Goal: Task Accomplishment & Management: Manage account settings

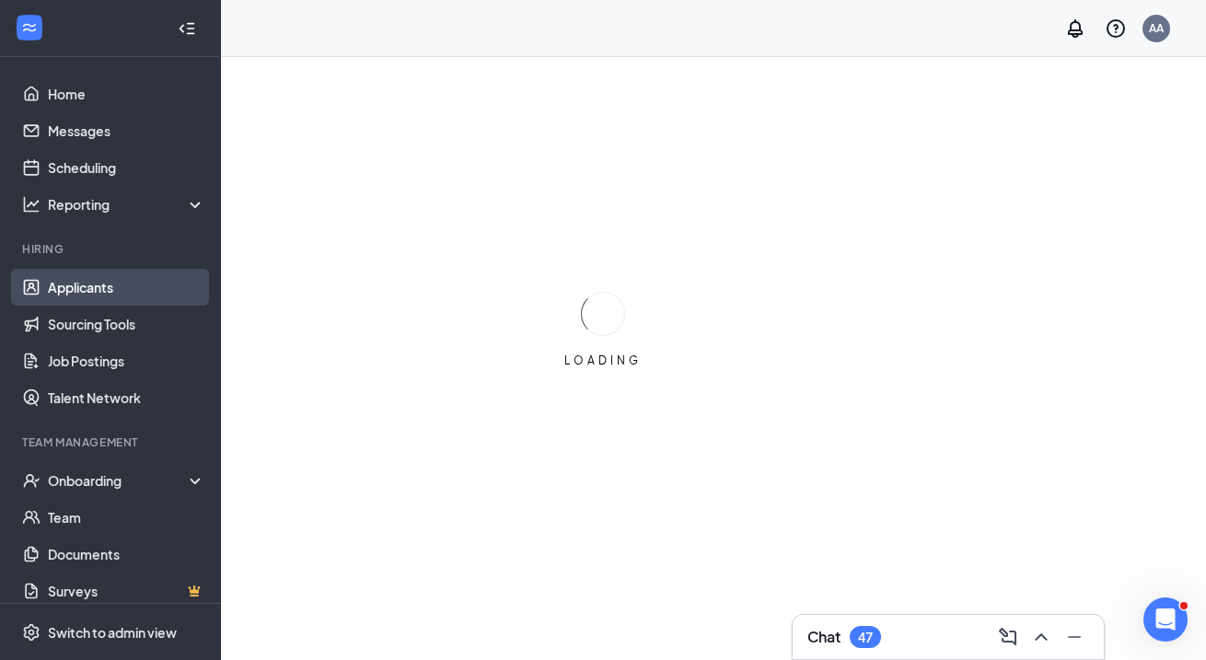
click at [157, 289] on link "Applicants" at bounding box center [126, 287] width 157 height 37
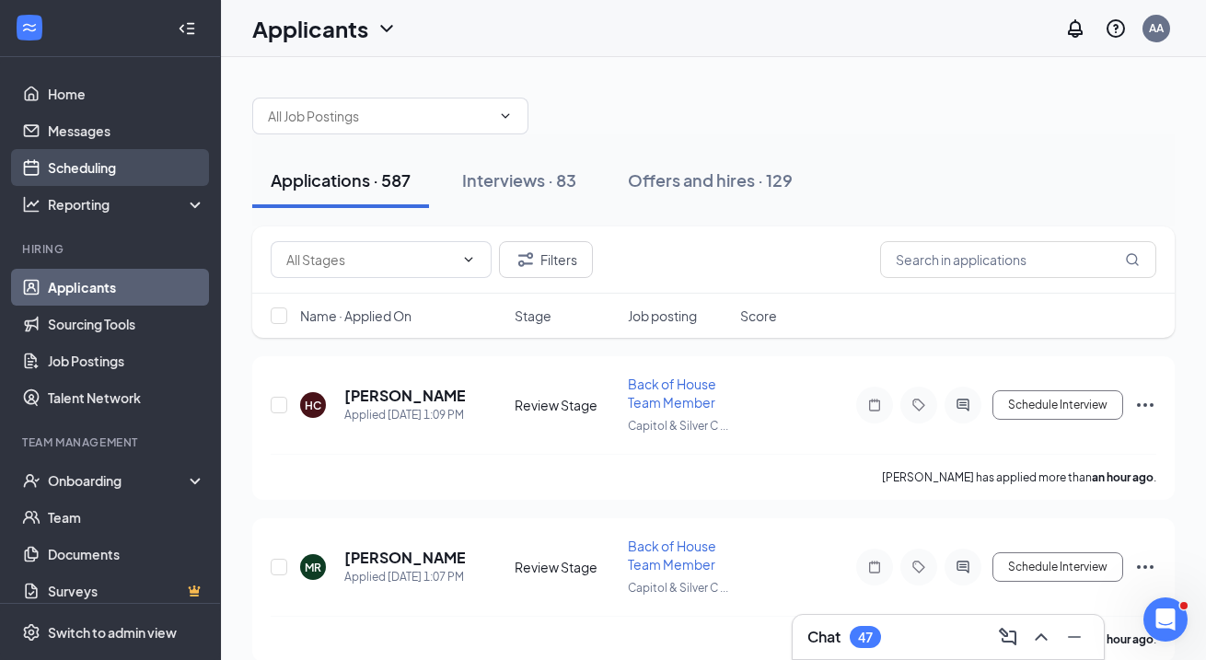
click at [157, 178] on link "Scheduling" at bounding box center [126, 167] width 157 height 37
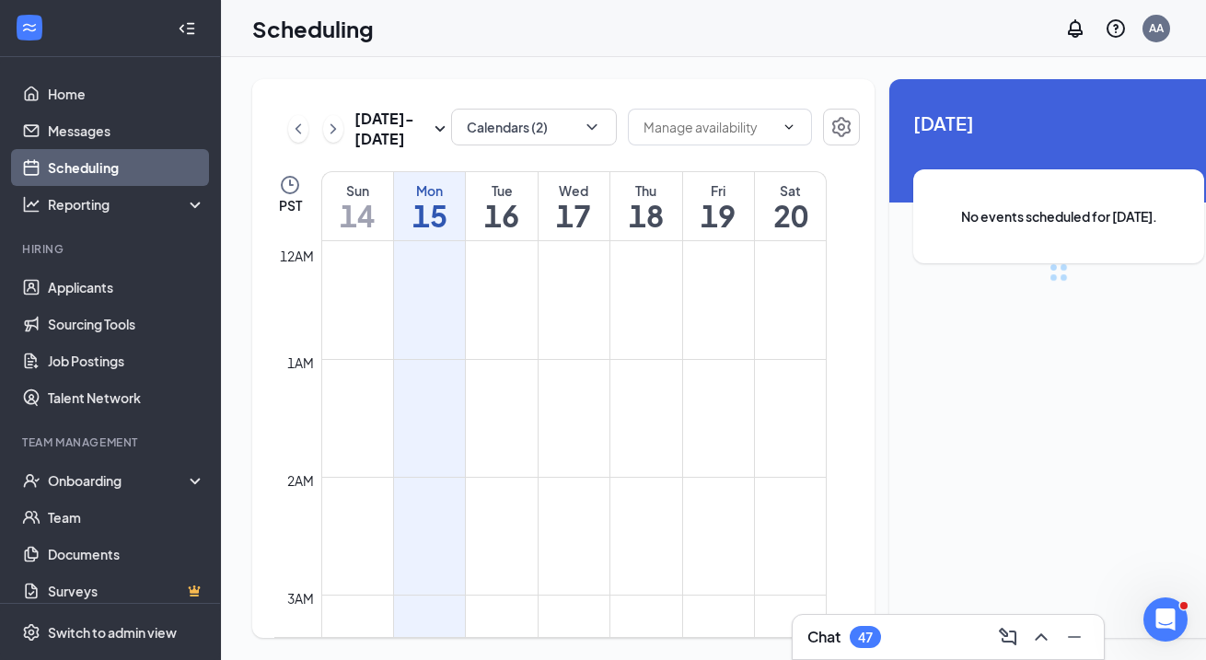
scroll to position [905, 0]
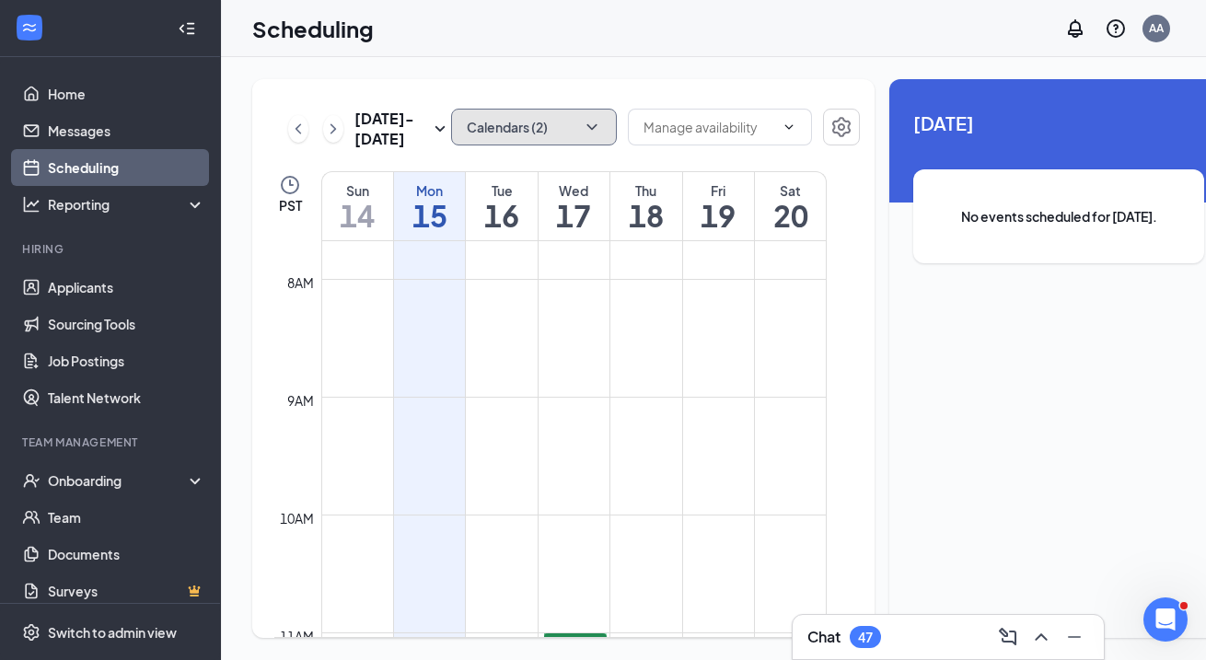
click at [463, 125] on button "Calendars (2)" at bounding box center [534, 127] width 166 height 37
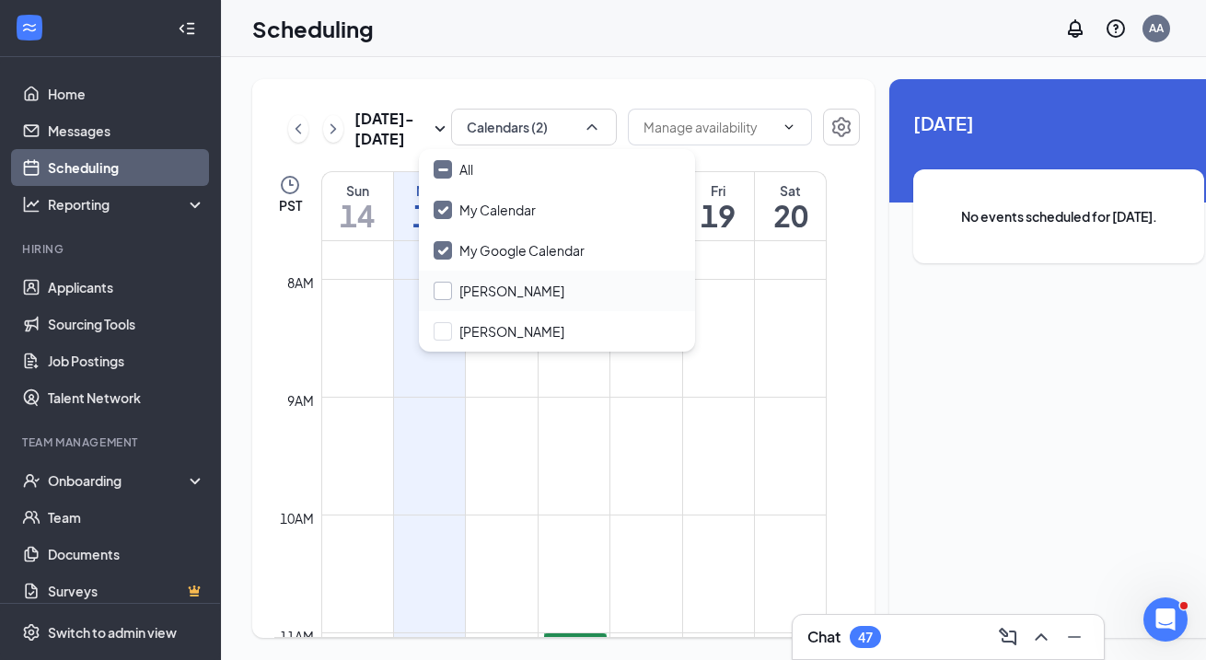
click at [470, 288] on input "[PERSON_NAME]" at bounding box center [499, 291] width 131 height 18
checkbox input "true"
click at [470, 314] on div "[PERSON_NAME]" at bounding box center [557, 331] width 276 height 41
checkbox input "true"
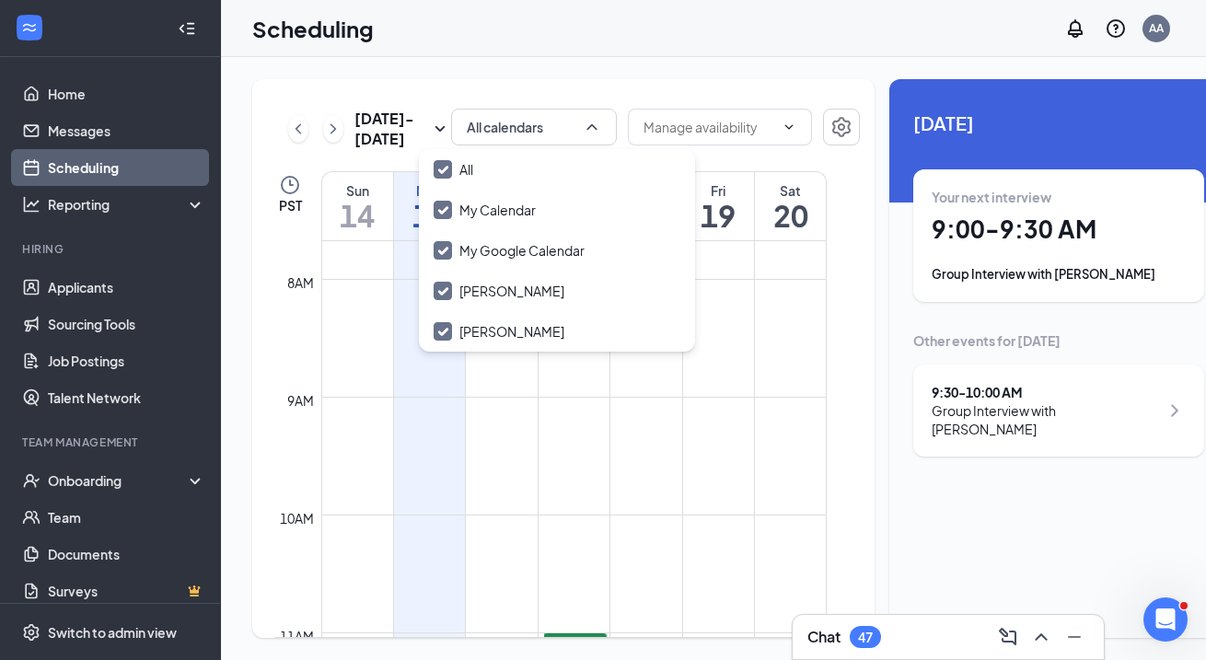
click at [534, 75] on div "Sep 14 - Sep 20 All calendars PST Sun 14 Mon 15 Tue 16 Wed 17 Thu 18 Fri 19 Sat…" at bounding box center [740, 358] width 1039 height 603
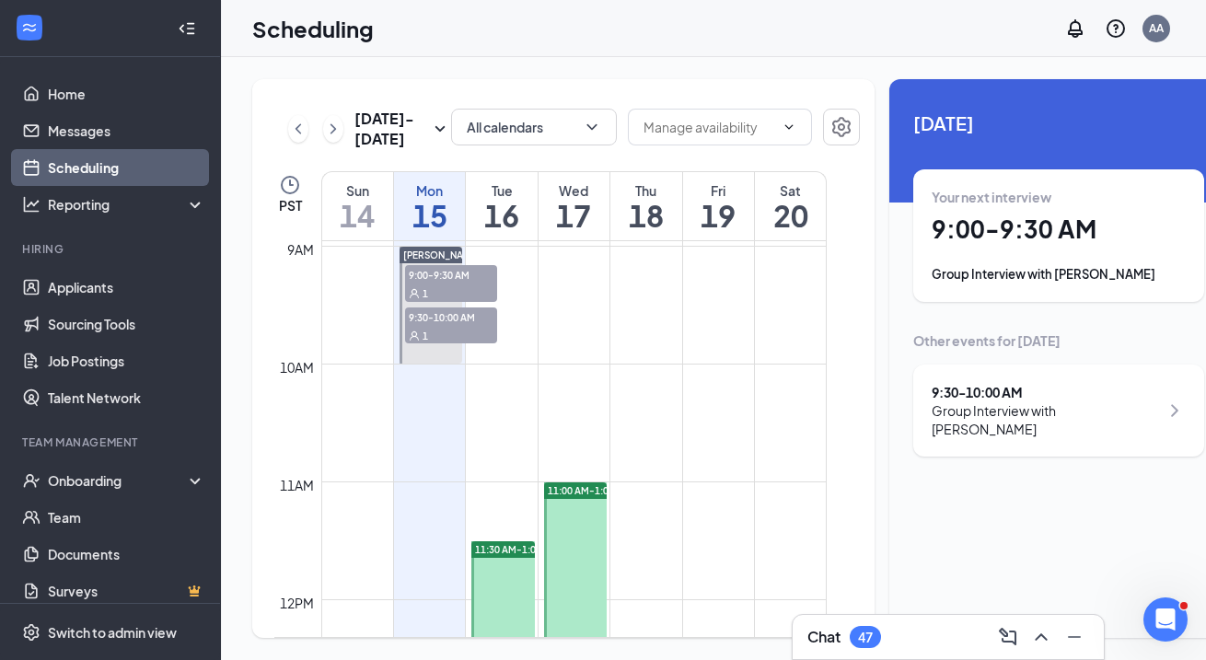
scroll to position [1025, 0]
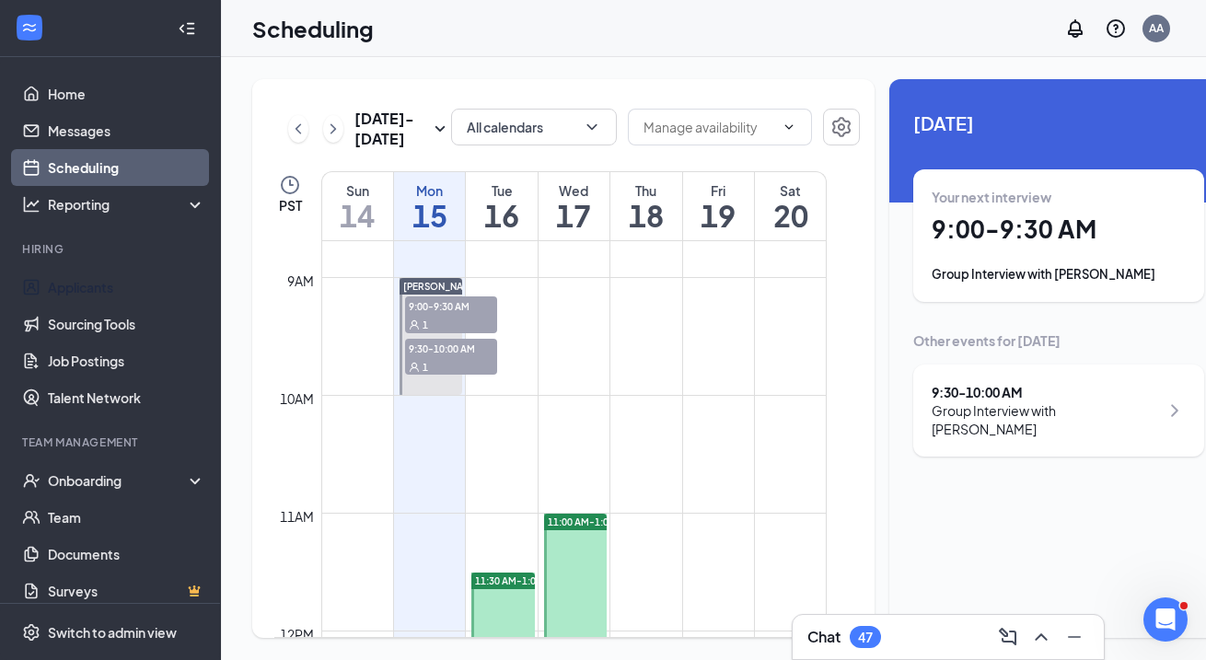
drag, startPoint x: 112, startPoint y: 279, endPoint x: 250, endPoint y: 215, distance: 151.6
click at [112, 279] on link "Applicants" at bounding box center [126, 287] width 157 height 37
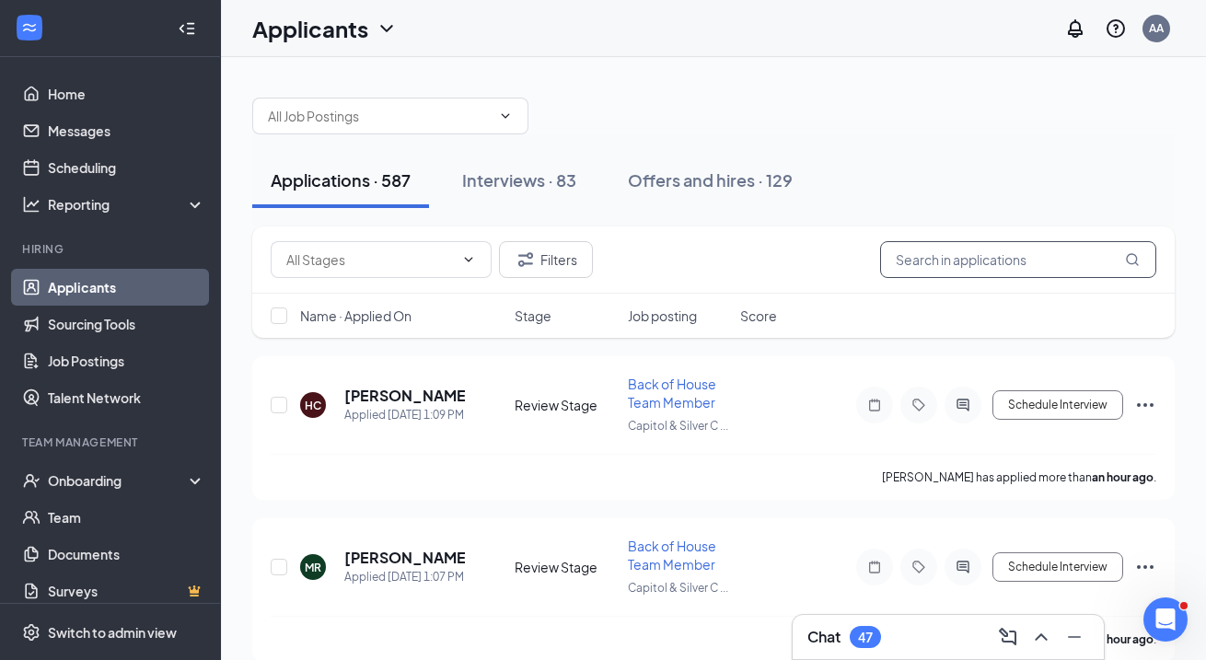
click at [945, 263] on input "text" at bounding box center [1018, 259] width 276 height 37
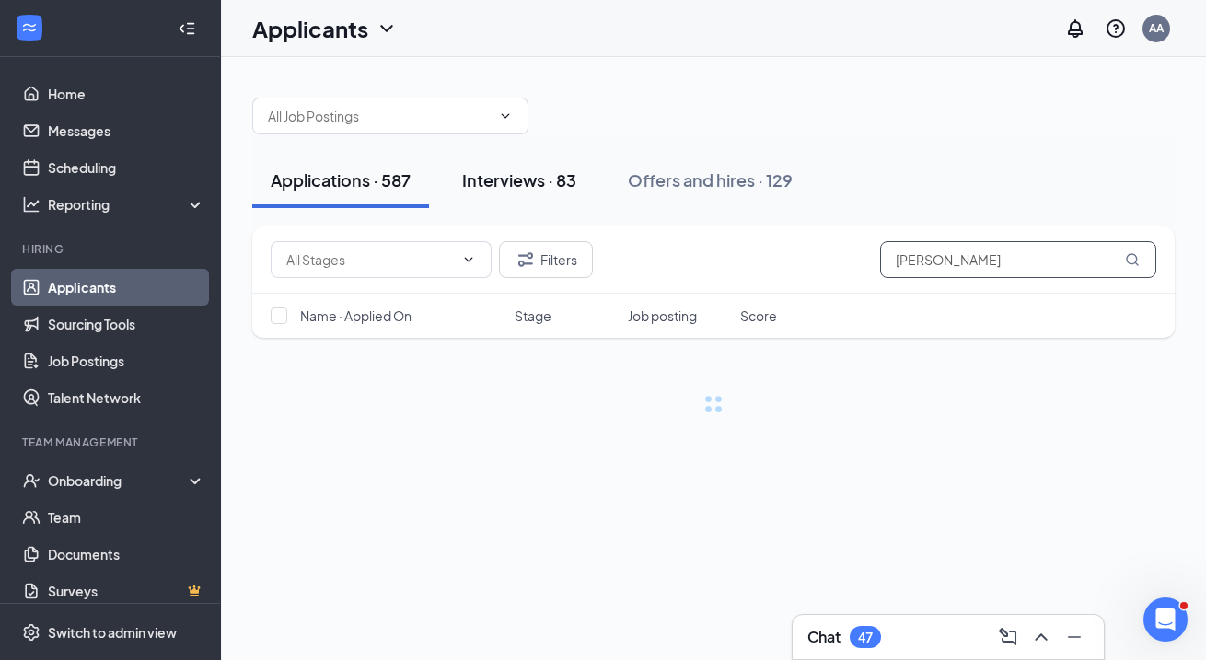
type input "mason"
click at [555, 186] on div "Interviews · 83" at bounding box center [519, 180] width 114 height 23
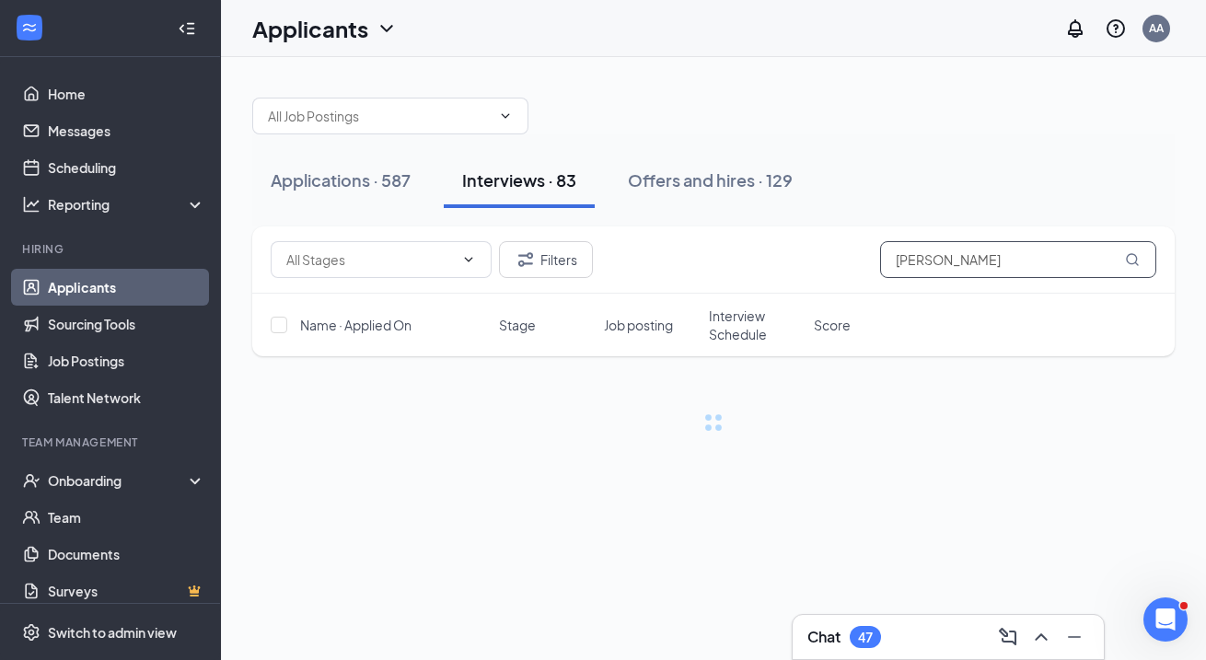
click at [1010, 262] on input "mason" at bounding box center [1018, 259] width 276 height 37
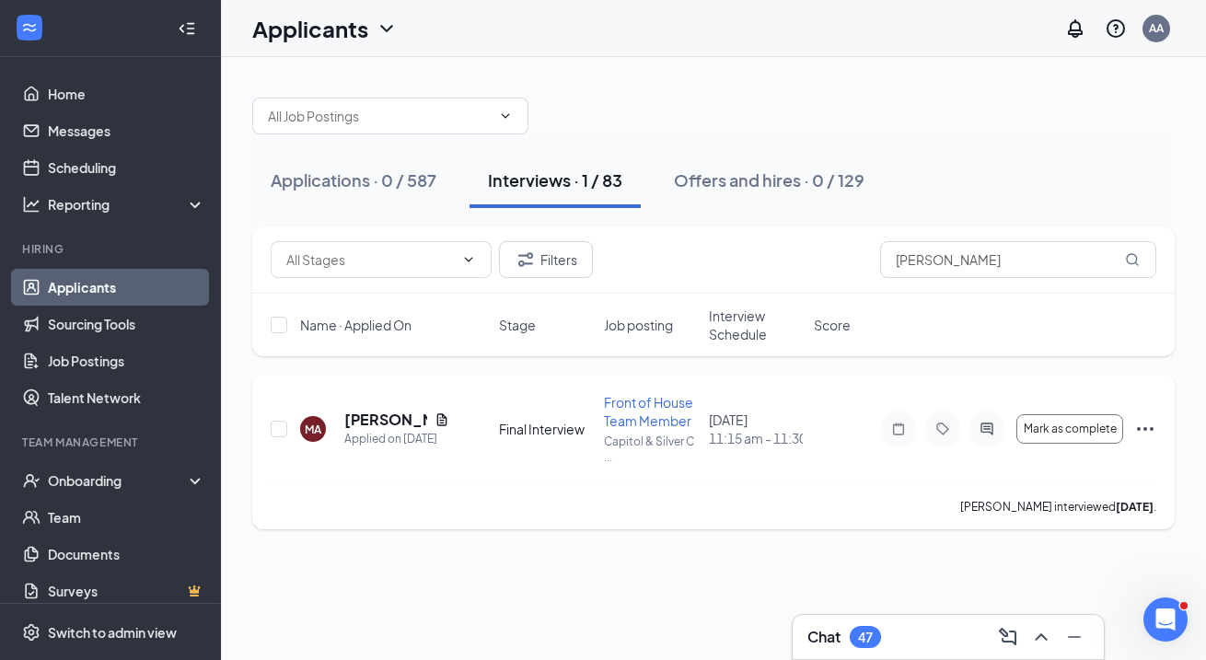
click at [1132, 436] on div "Mark as complete" at bounding box center [1018, 429] width 276 height 37
click at [1150, 428] on icon "Ellipses" at bounding box center [1145, 429] width 17 height 4
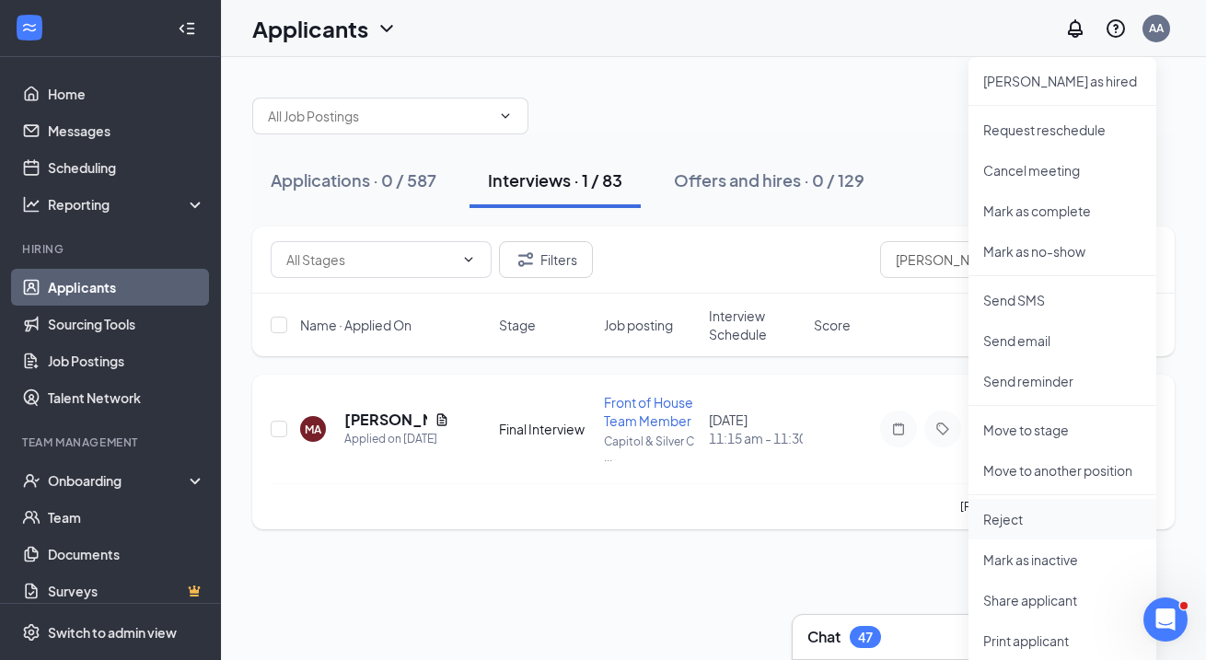
click at [1044, 516] on p "Reject" at bounding box center [1063, 519] width 158 height 18
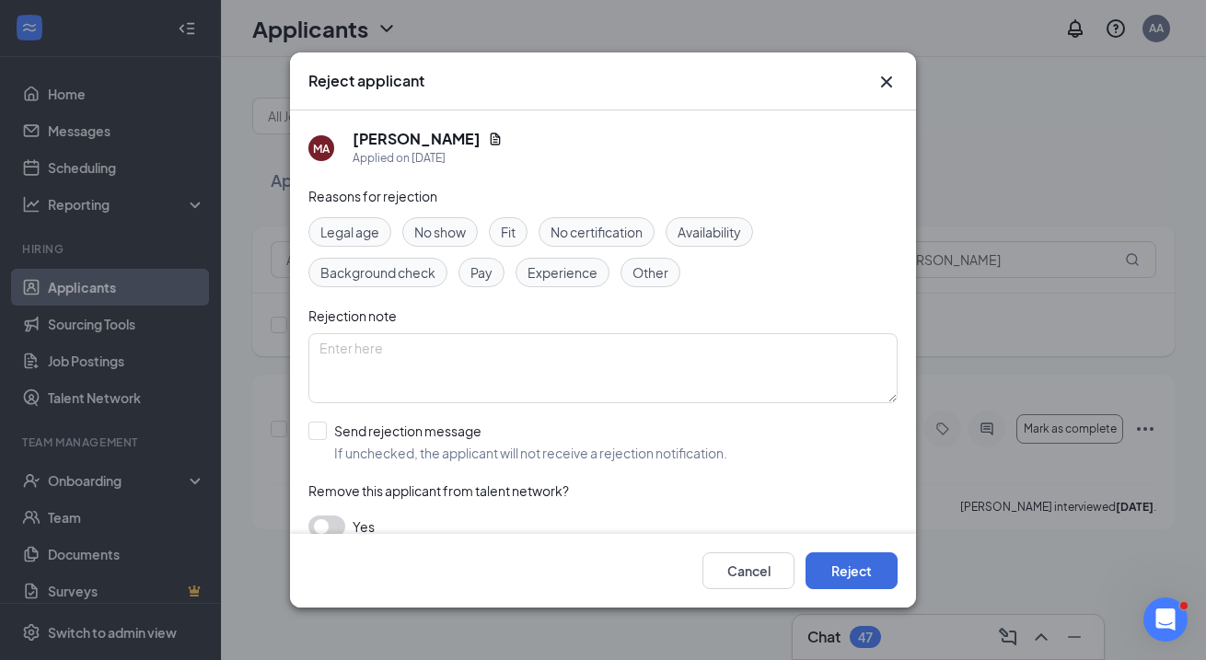
scroll to position [22, 0]
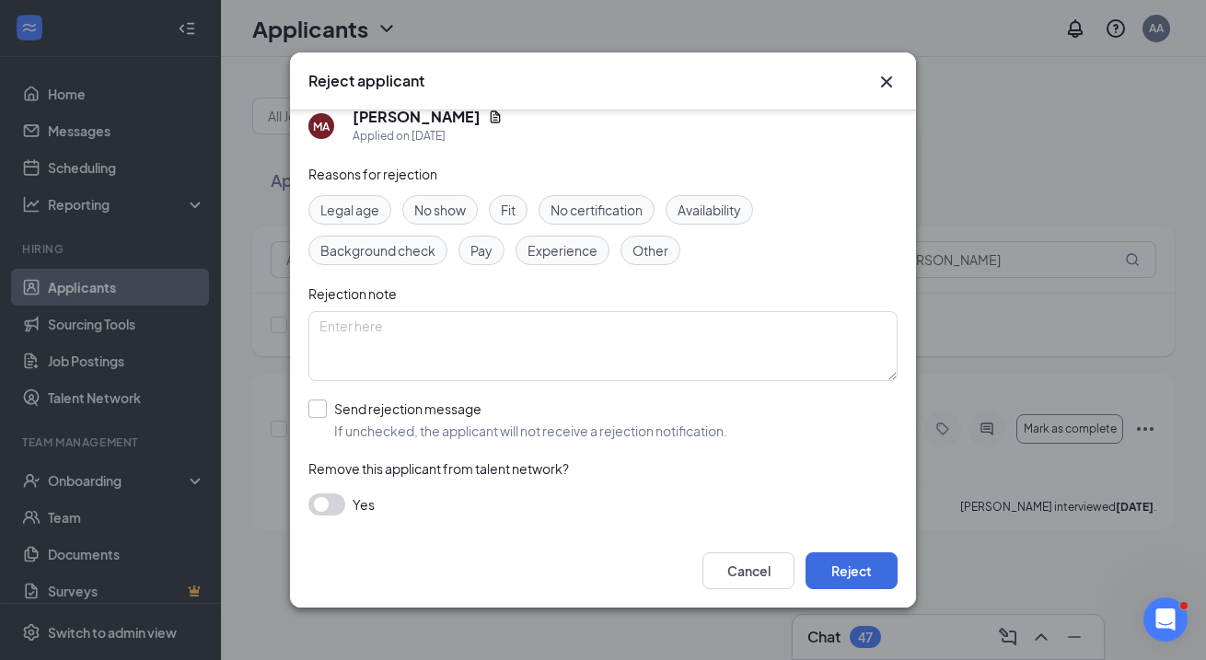
click at [330, 410] on input "Send rejection message If unchecked, the applicant will not receive a rejection…" at bounding box center [517, 420] width 419 height 41
checkbox input "true"
click at [386, 495] on input "search" at bounding box center [597, 502] width 554 height 31
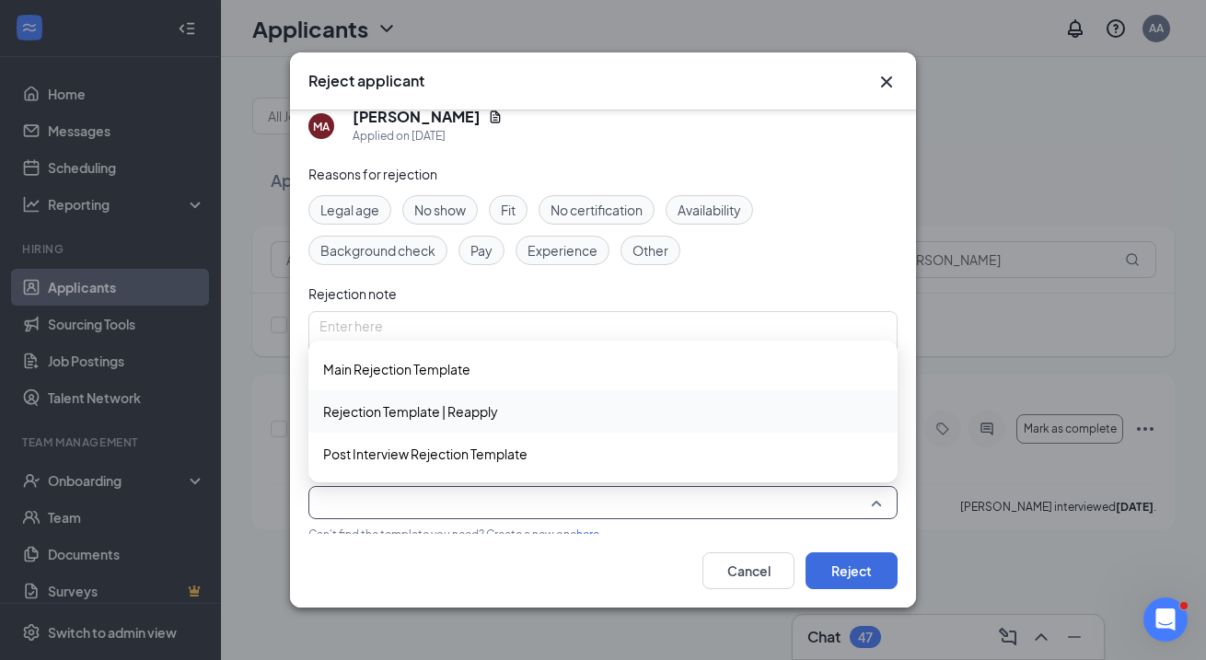
click at [452, 411] on span "Rejection Template | Reapply" at bounding box center [410, 412] width 175 height 20
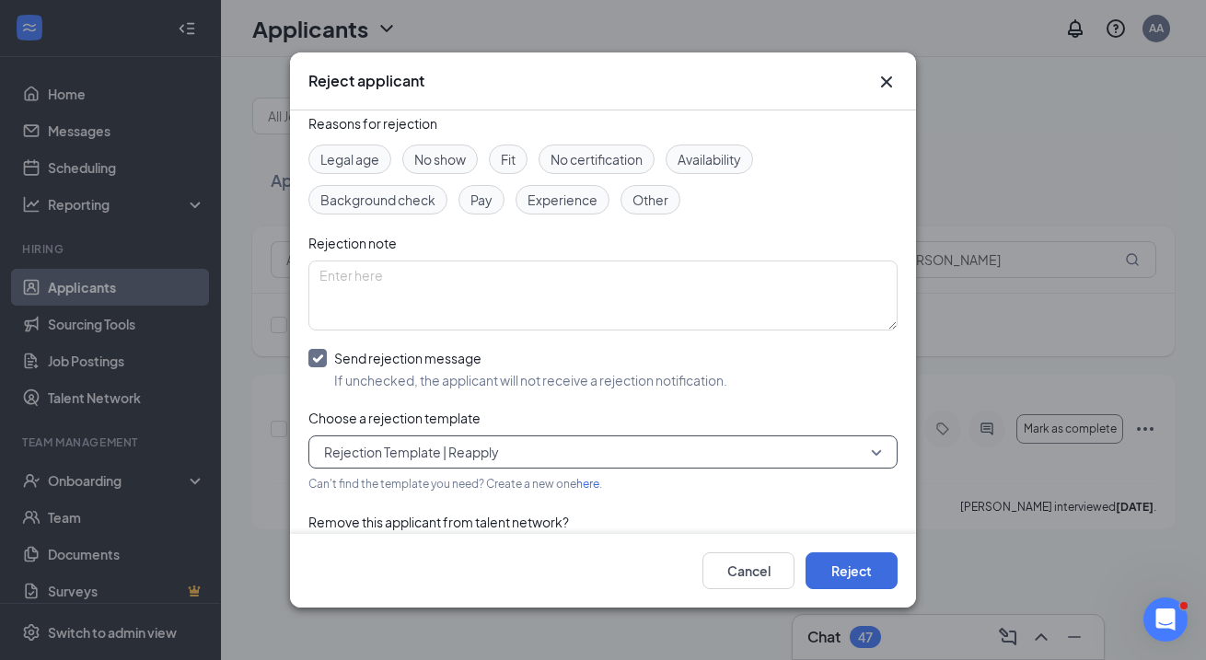
scroll to position [0, 0]
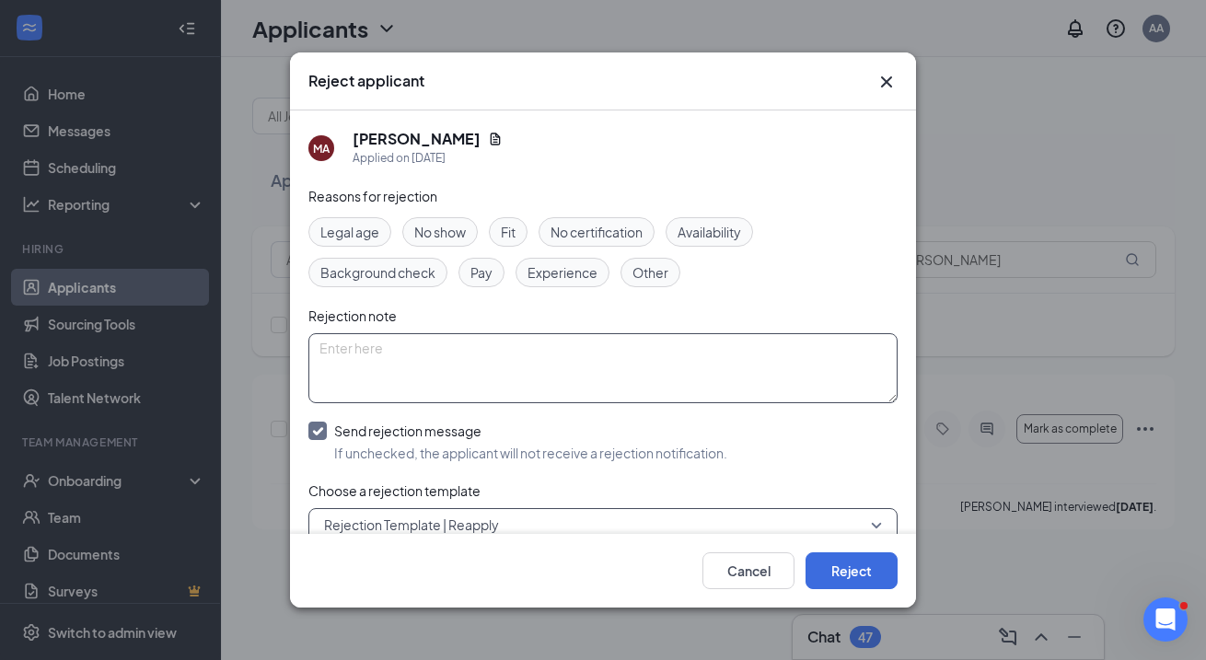
click at [428, 358] on textarea at bounding box center [602, 368] width 589 height 70
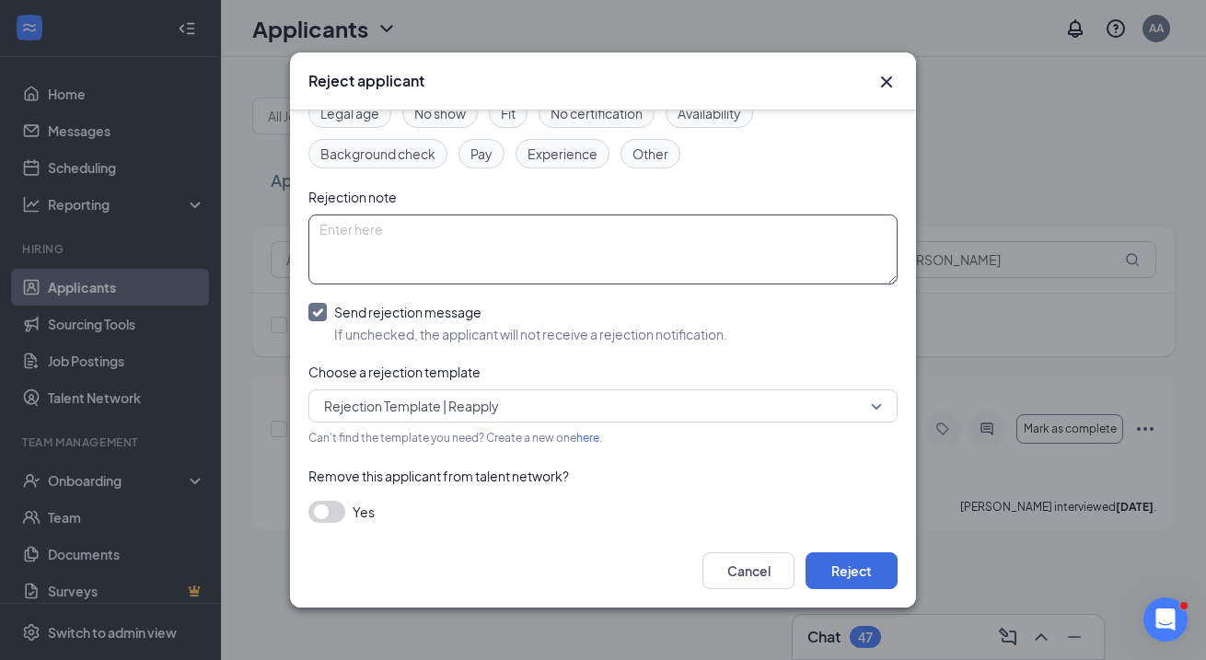
scroll to position [125, 0]
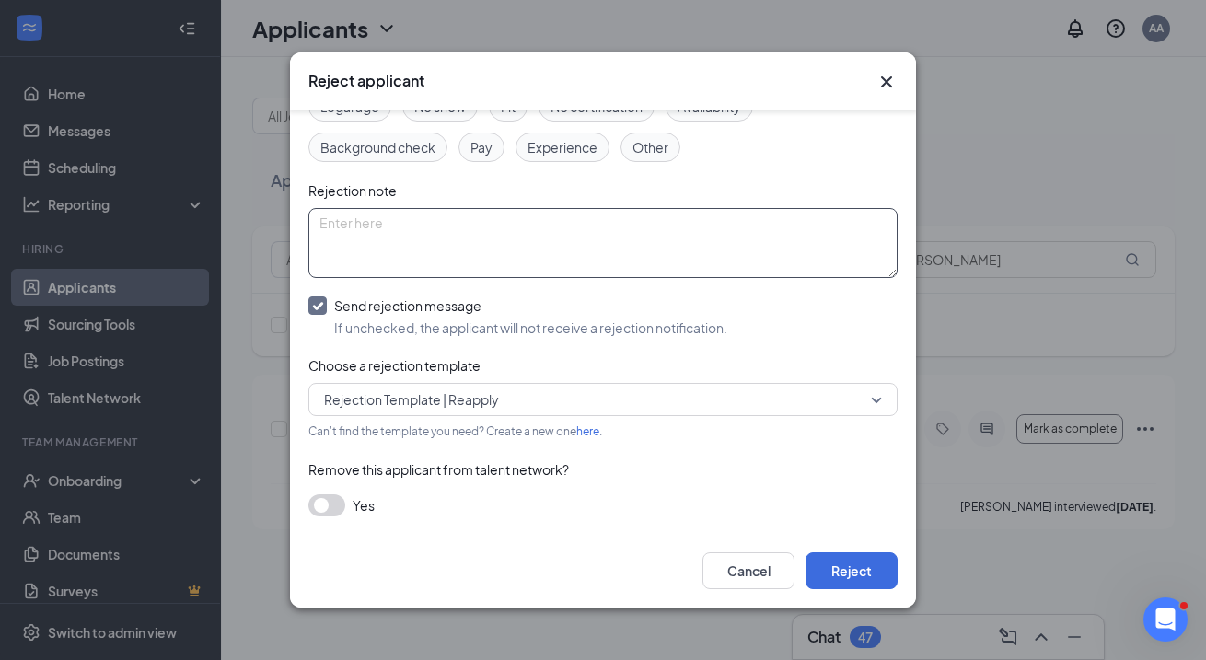
click at [422, 404] on span "Rejection Template | Reapply" at bounding box center [411, 400] width 175 height 28
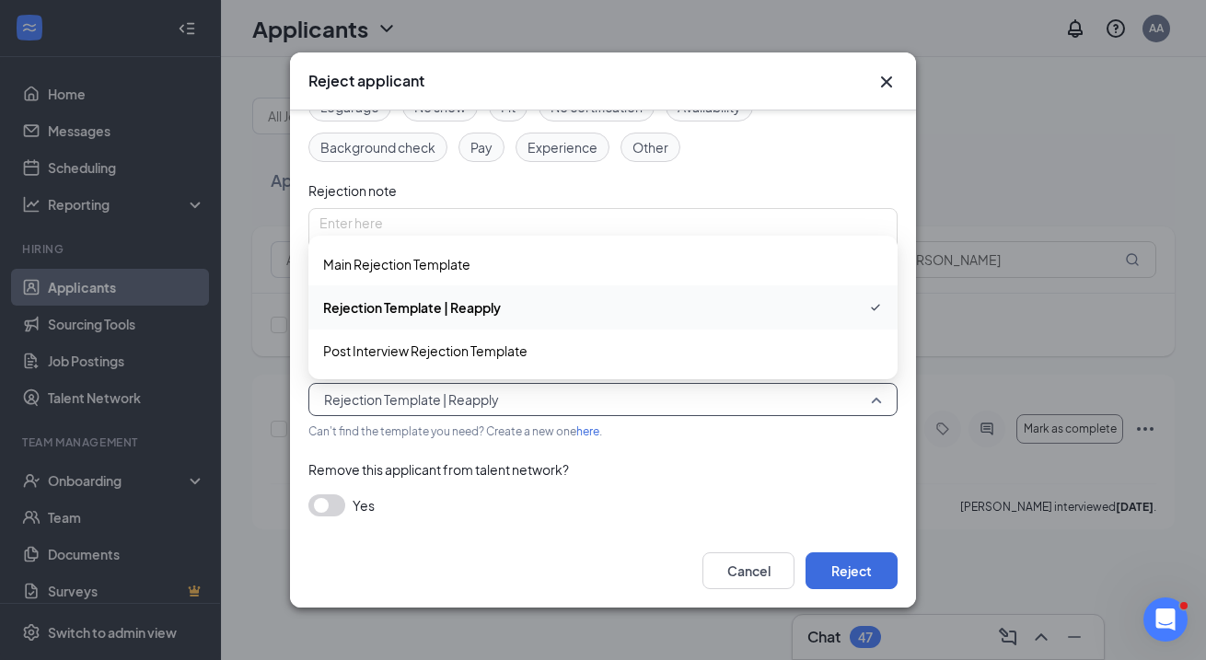
click at [422, 404] on span "Rejection Template | Reapply" at bounding box center [411, 400] width 175 height 28
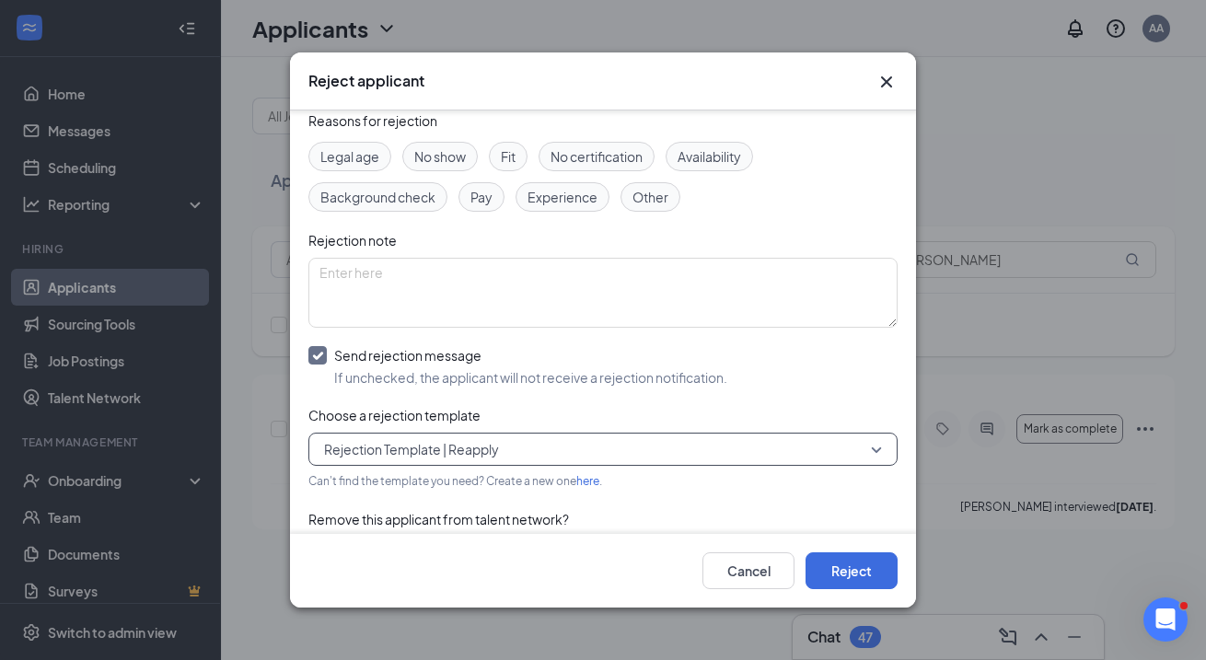
scroll to position [0, 0]
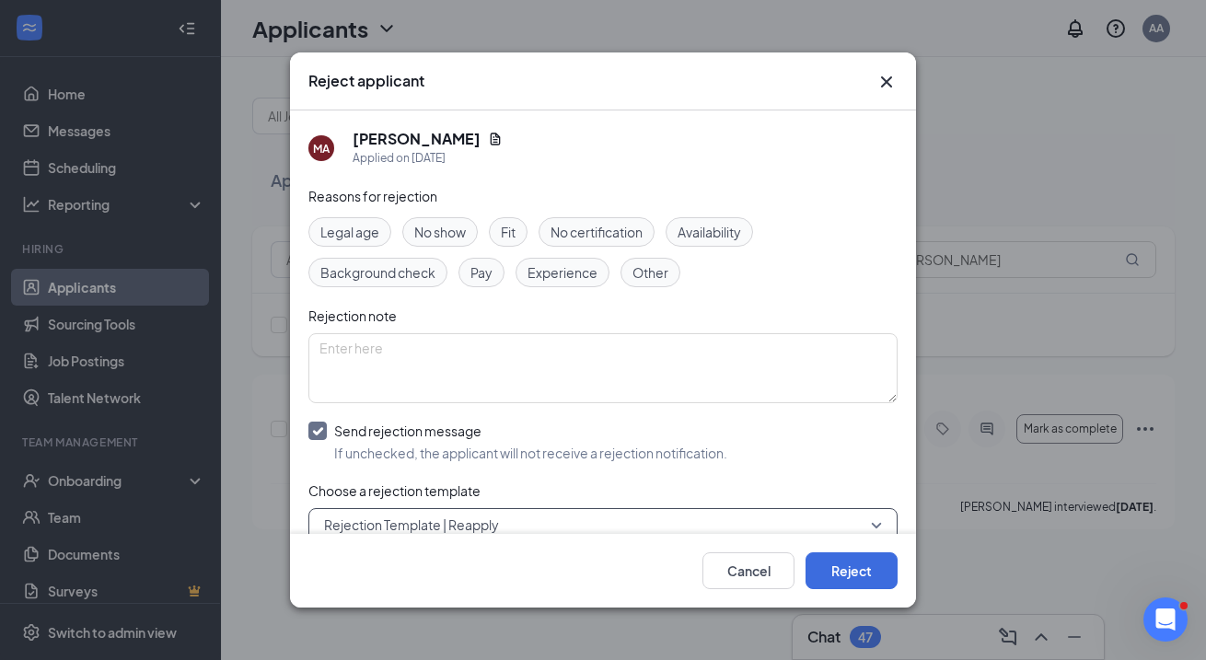
click at [508, 238] on span "Fit" at bounding box center [508, 232] width 15 height 20
click at [713, 245] on div "Availability" at bounding box center [709, 231] width 87 height 29
click at [505, 237] on span "Fit" at bounding box center [508, 232] width 15 height 20
click at [697, 221] on div "Availability" at bounding box center [709, 231] width 87 height 29
click at [882, 574] on button "Reject" at bounding box center [852, 571] width 92 height 37
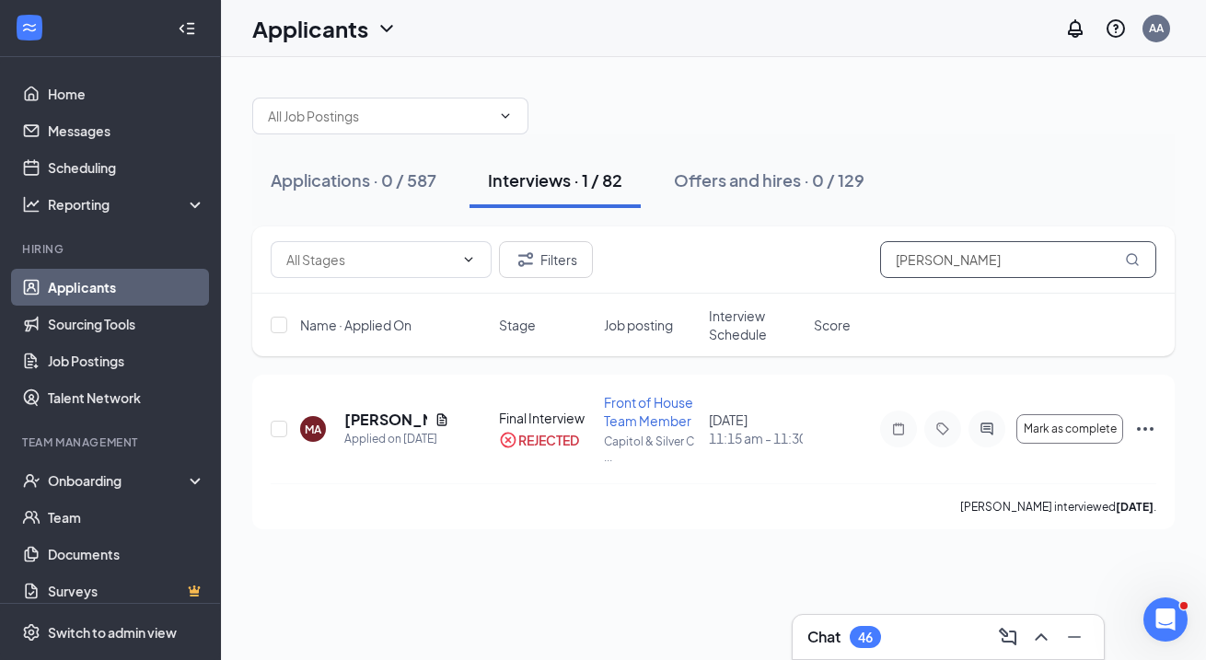
click at [1007, 266] on input "mason" at bounding box center [1018, 259] width 276 height 37
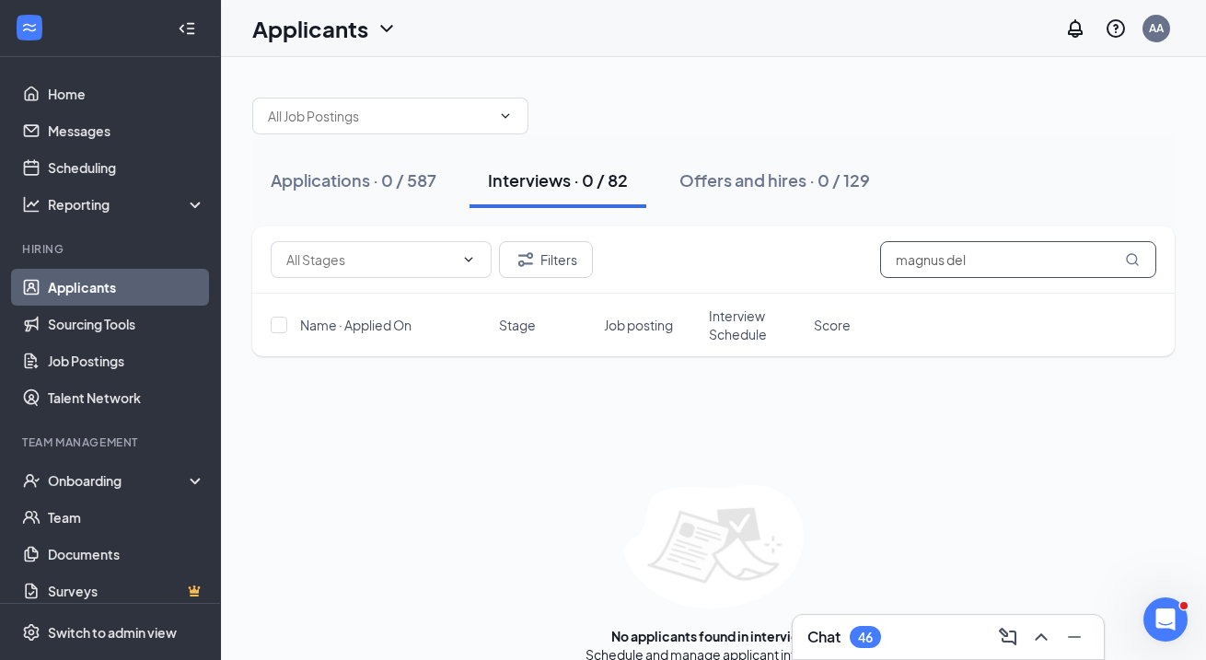
click at [916, 256] on input "magnus del" at bounding box center [1018, 259] width 276 height 37
click at [917, 257] on input "magnus del" at bounding box center [1018, 259] width 276 height 37
type input "magnus"
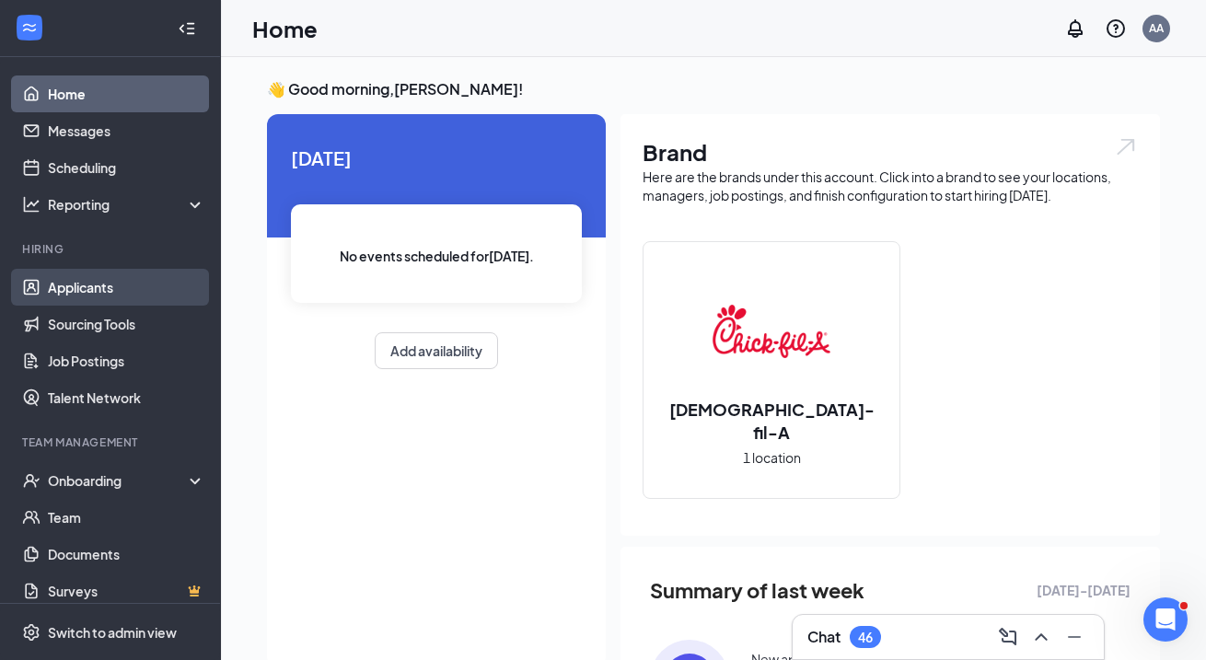
click at [81, 296] on link "Applicants" at bounding box center [126, 287] width 157 height 37
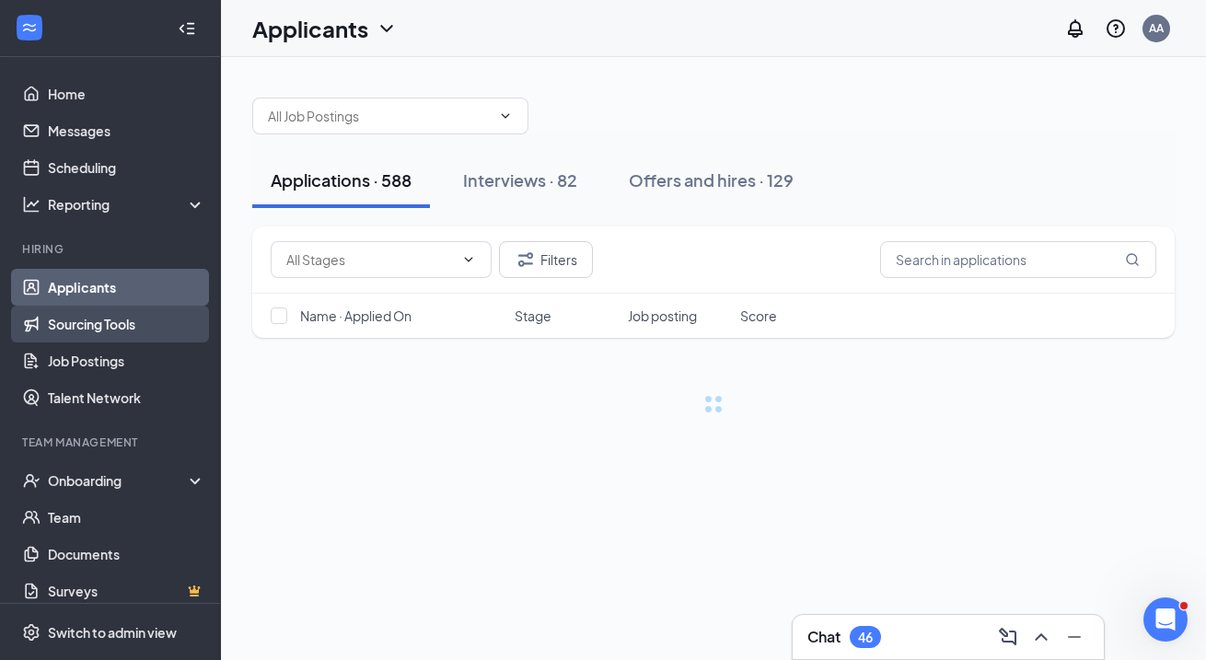
click at [86, 321] on link "Sourcing Tools" at bounding box center [126, 324] width 157 height 37
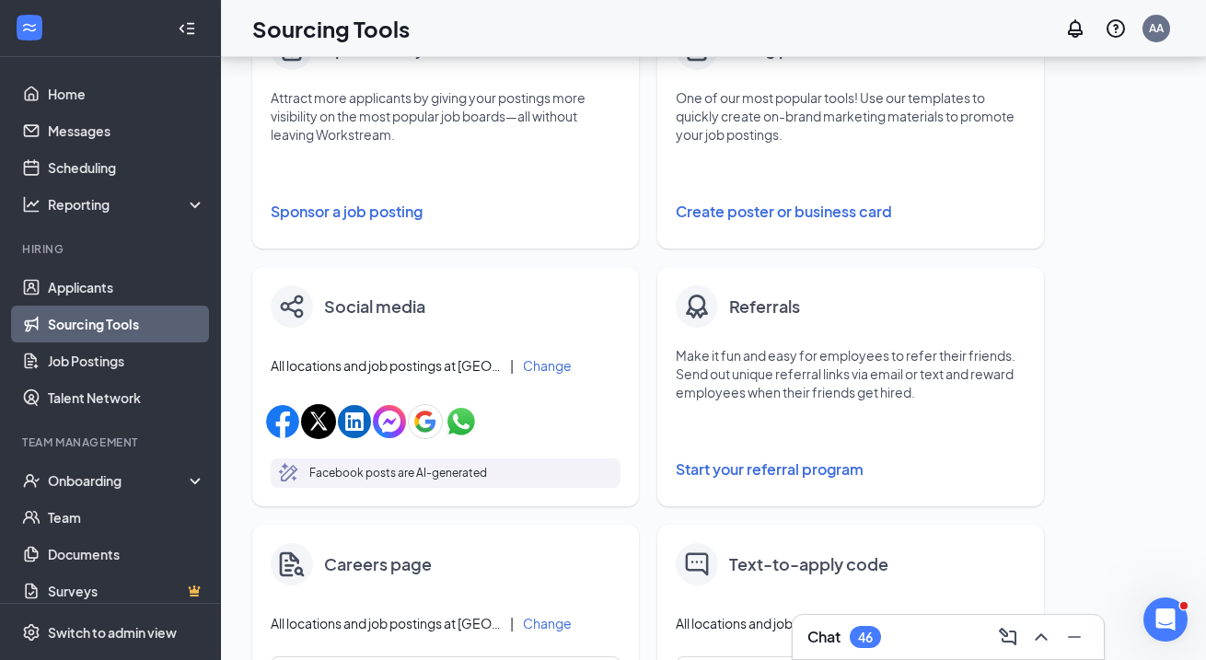
scroll to position [627, 0]
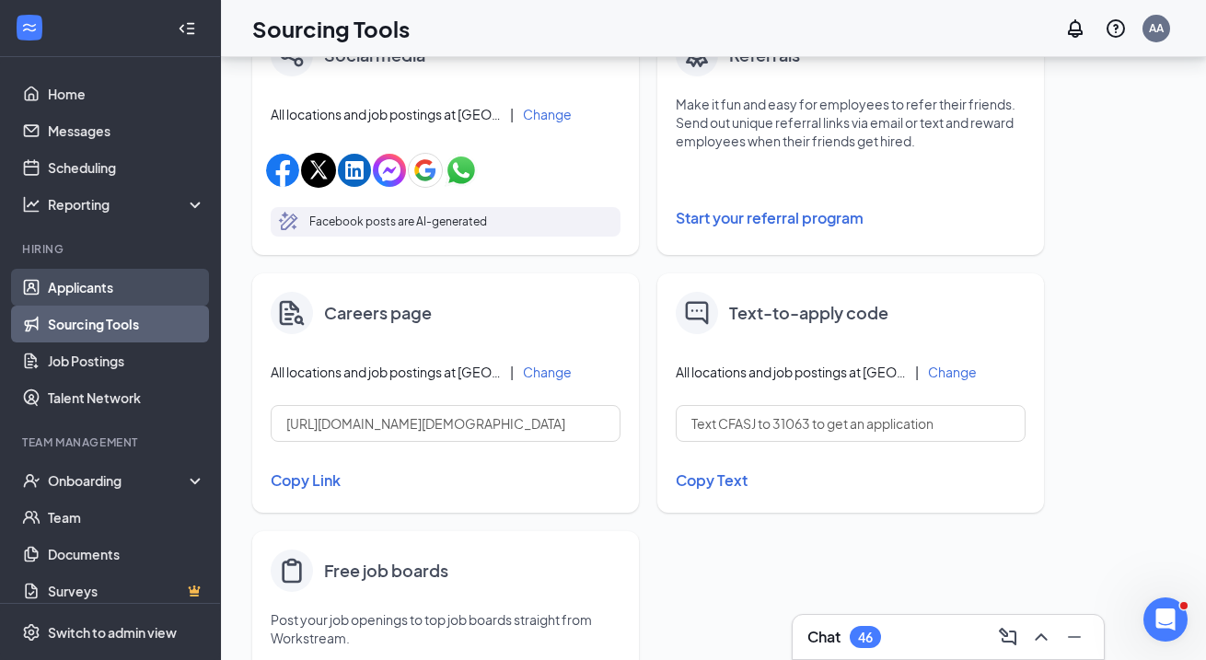
click at [122, 284] on link "Applicants" at bounding box center [126, 287] width 157 height 37
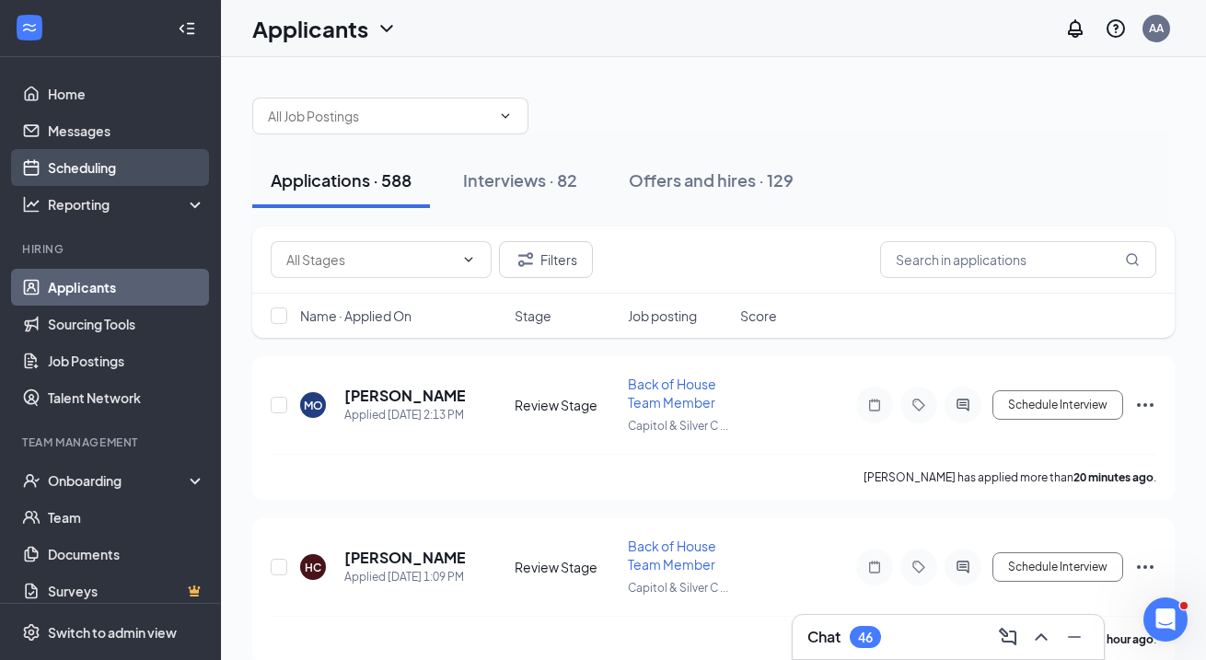
click at [84, 168] on link "Scheduling" at bounding box center [126, 167] width 157 height 37
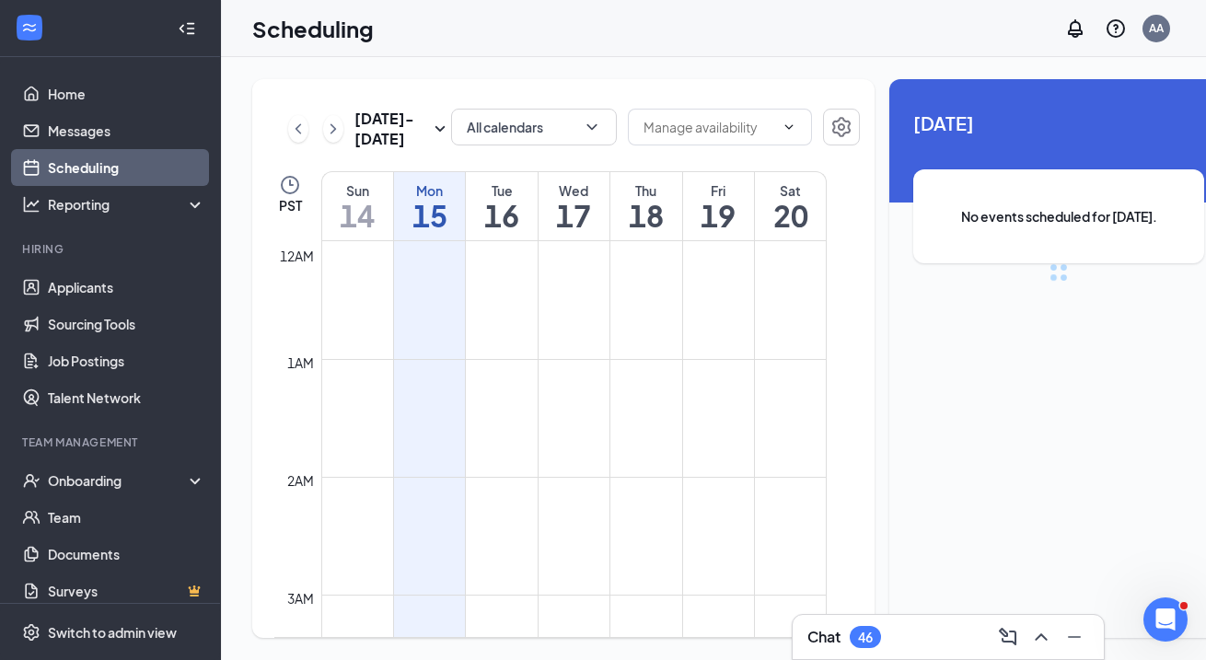
scroll to position [905, 0]
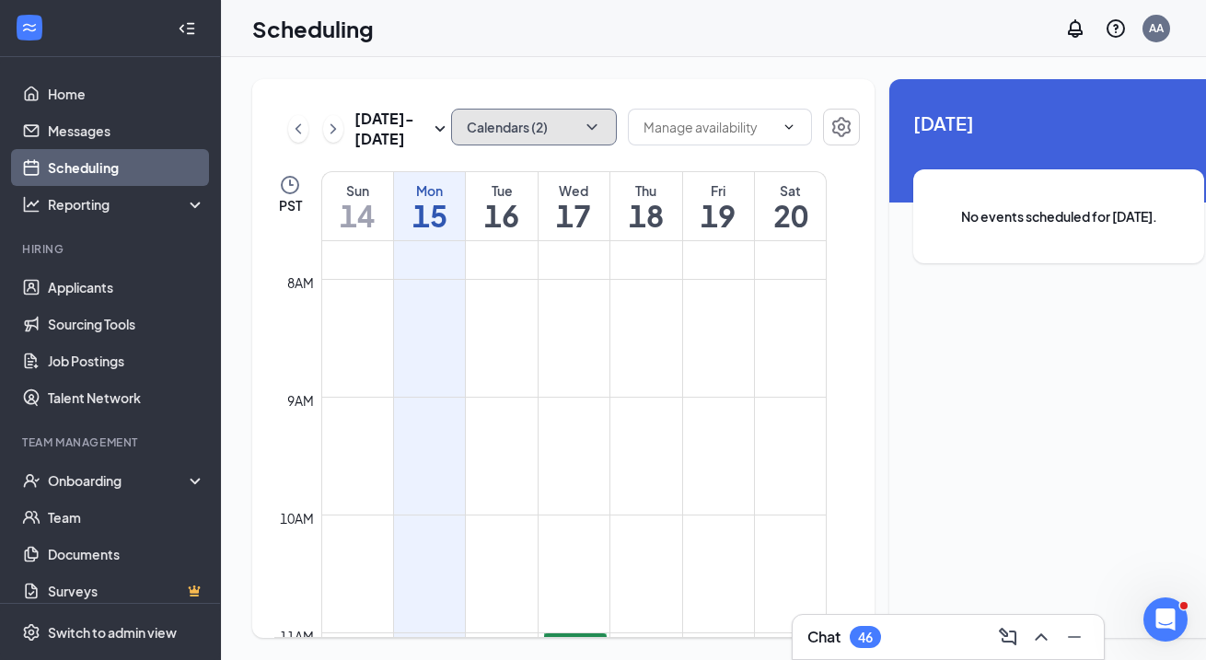
click at [478, 117] on button "Calendars (2)" at bounding box center [534, 127] width 166 height 37
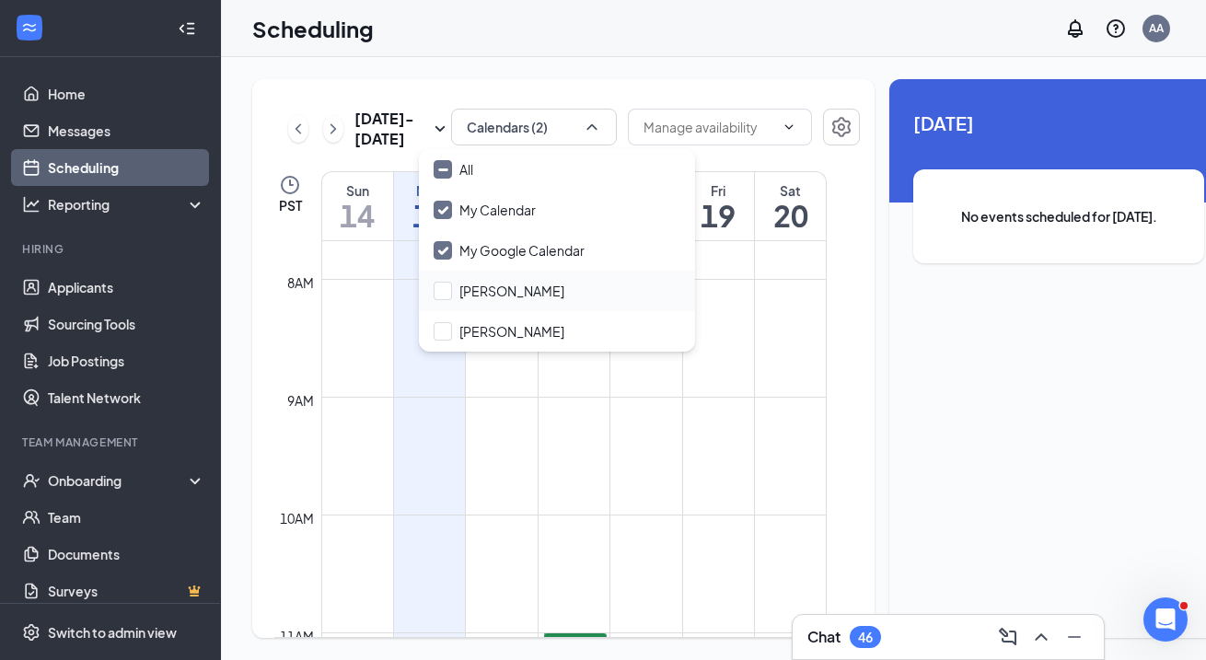
click at [484, 278] on div "[PERSON_NAME]" at bounding box center [557, 291] width 276 height 41
checkbox input "true"
click at [483, 330] on input "[PERSON_NAME]" at bounding box center [499, 331] width 131 height 18
checkbox input "false"
checkbox input "true"
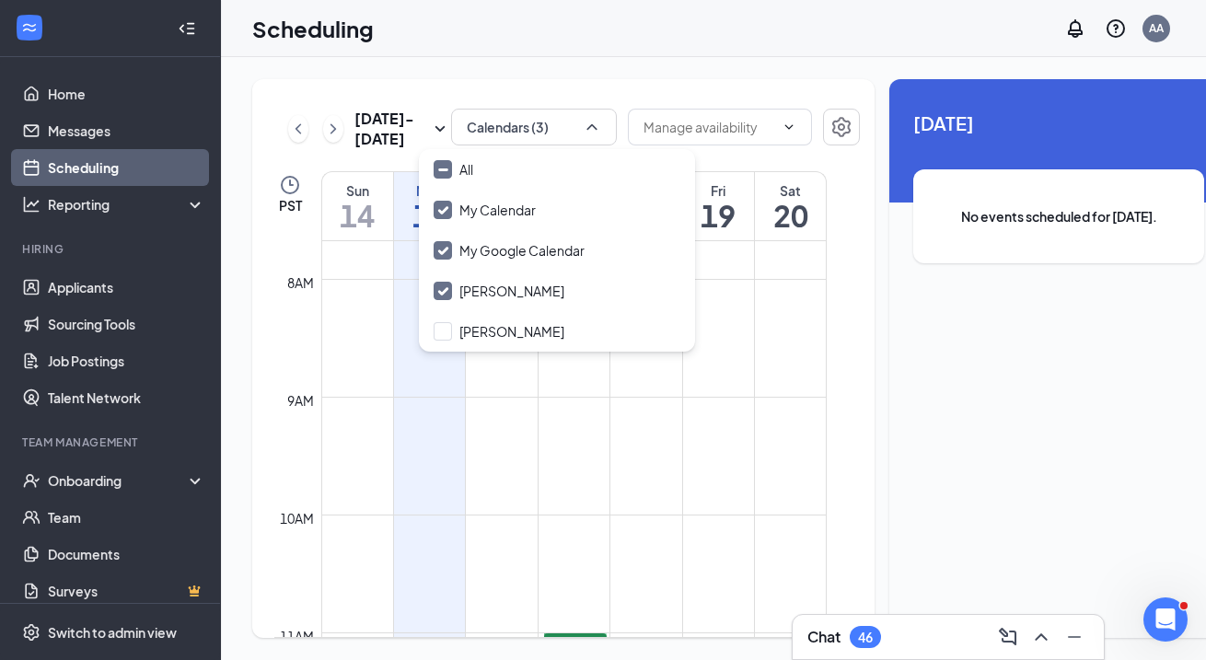
checkbox input "true"
click at [576, 104] on div "[DATE] - [DATE] All calendars PST Sun 14 Mon 15 Tue 16 Wed 17 Thu 18 Fri 19 Sat…" at bounding box center [563, 358] width 623 height 559
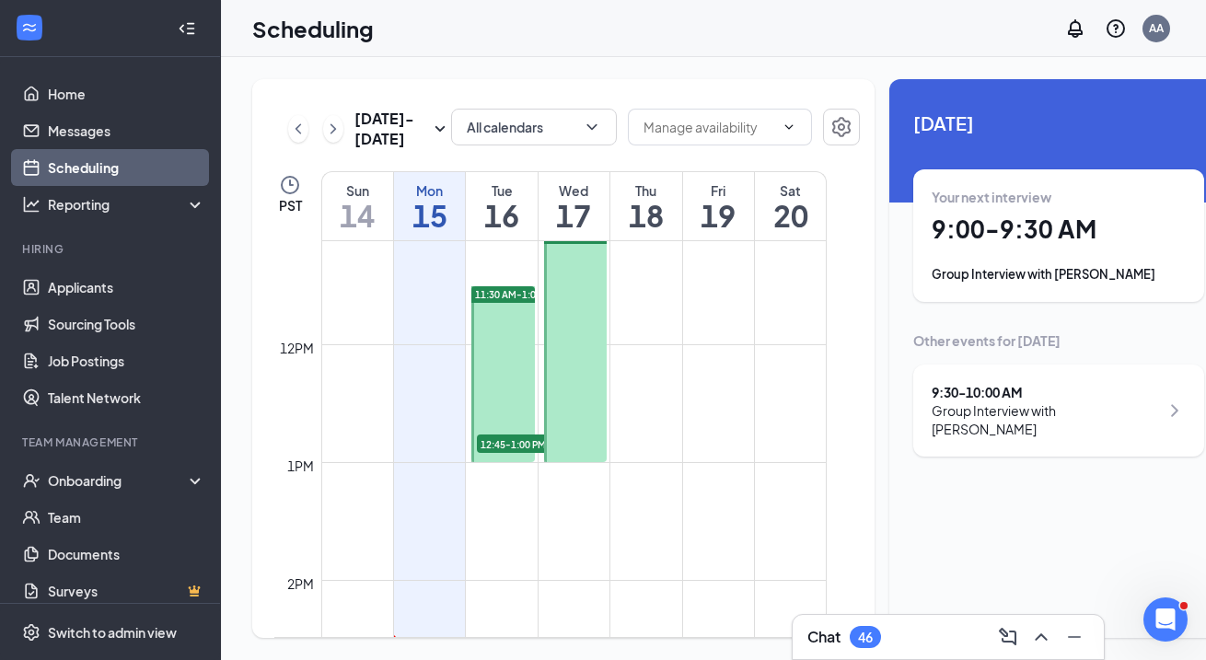
scroll to position [1246, 0]
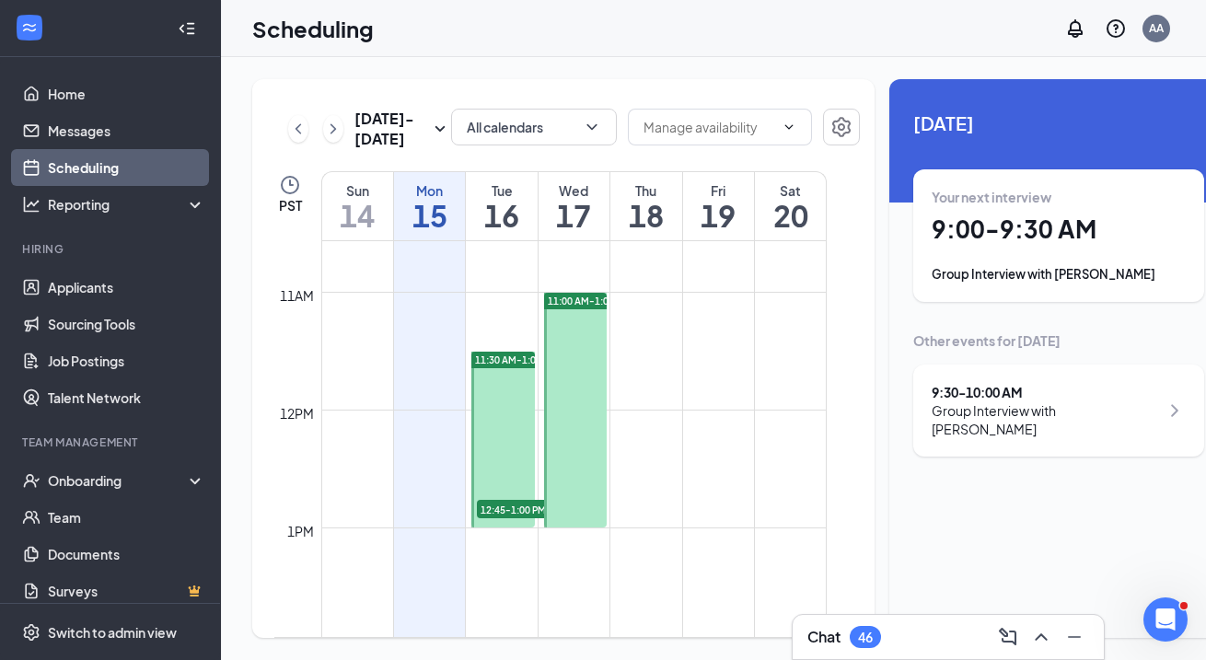
click at [500, 518] on span "12:45-1:00 PM" at bounding box center [523, 509] width 92 height 18
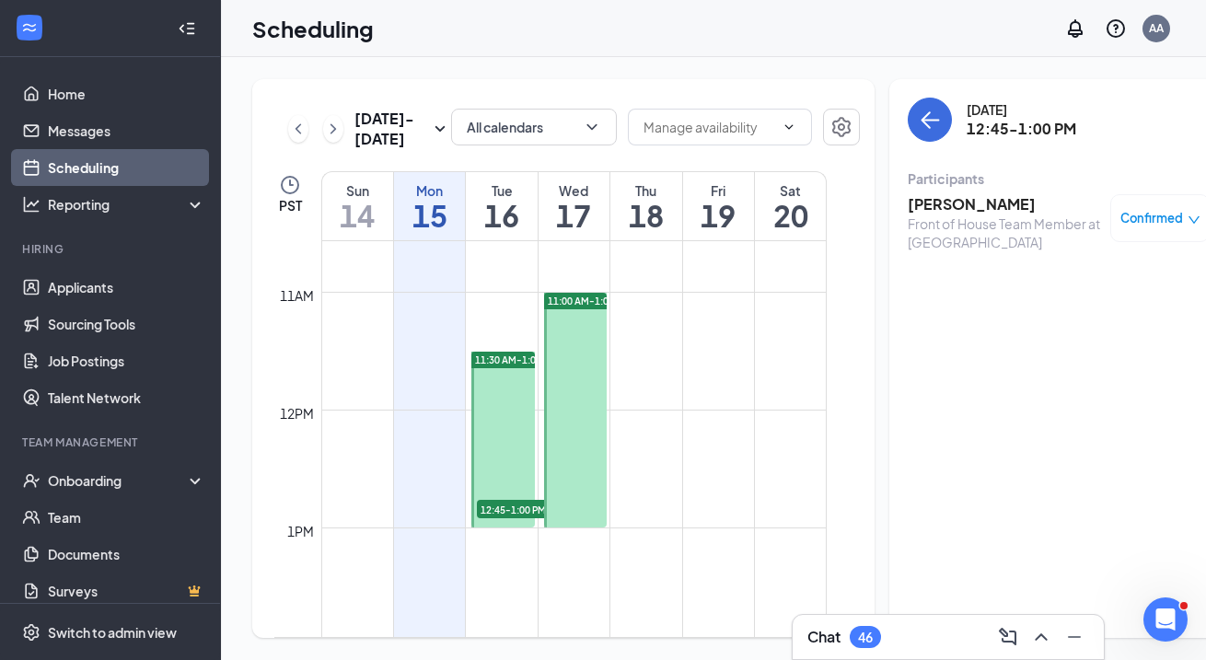
click at [914, 206] on h3 "Jonathan Pakingan" at bounding box center [1004, 204] width 193 height 20
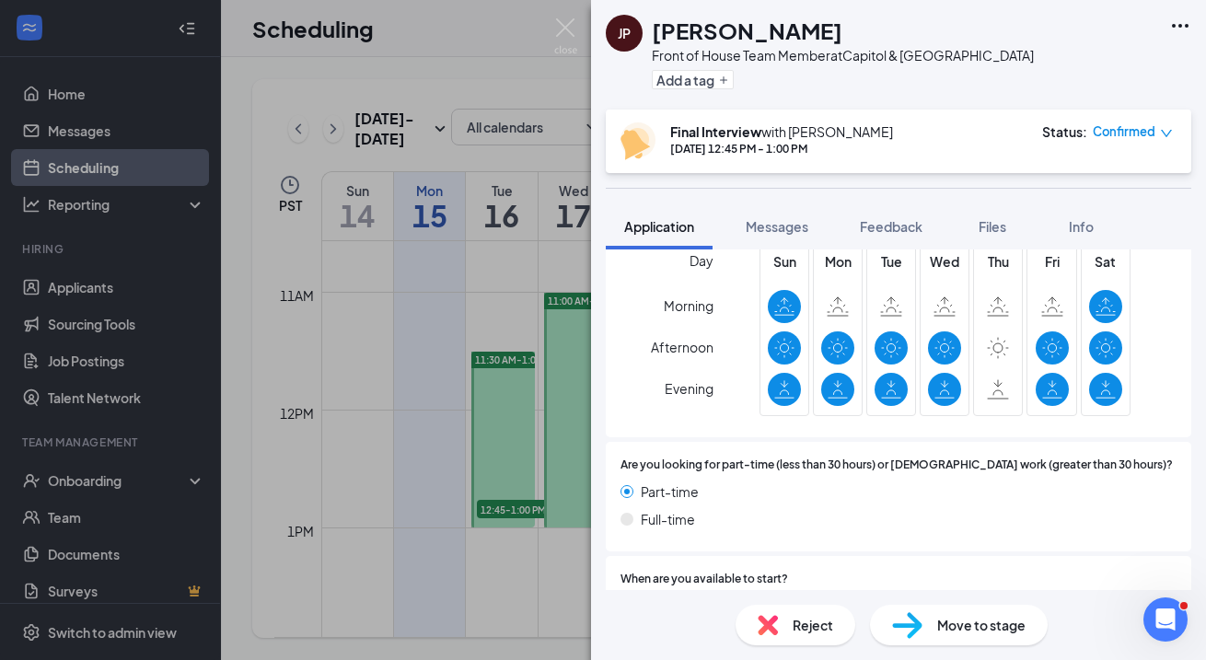
scroll to position [1139, 0]
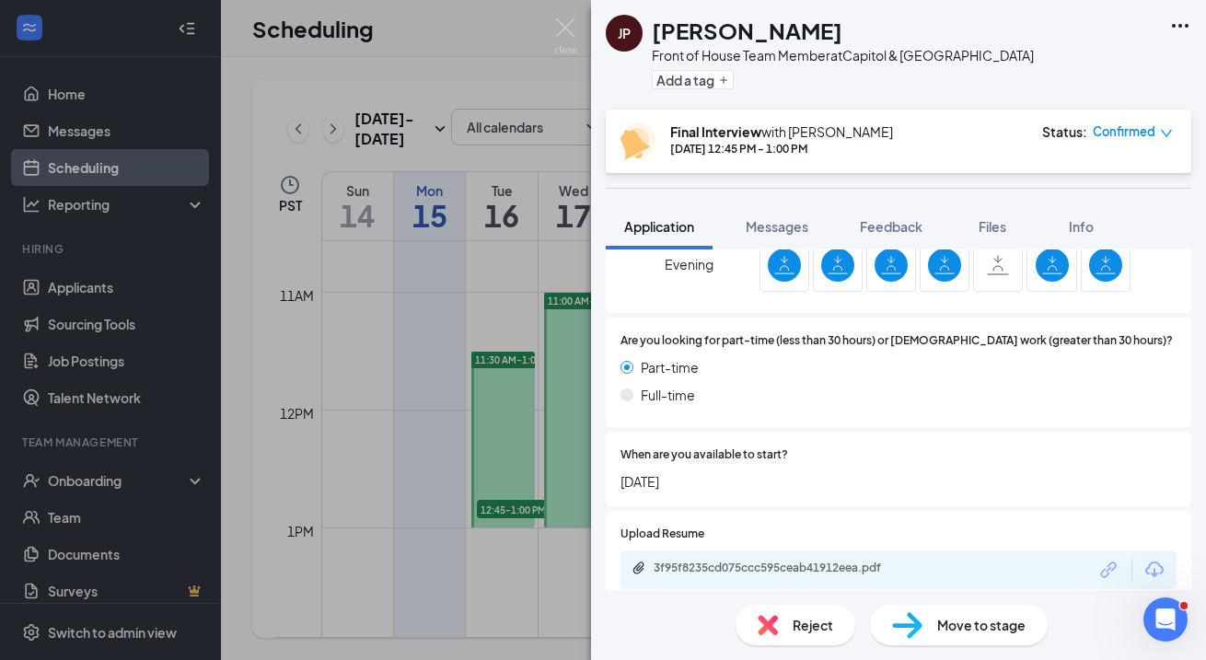
click at [799, 551] on div "3f95f8235cd075ccc595ceab41912eea.pdf" at bounding box center [899, 570] width 556 height 39
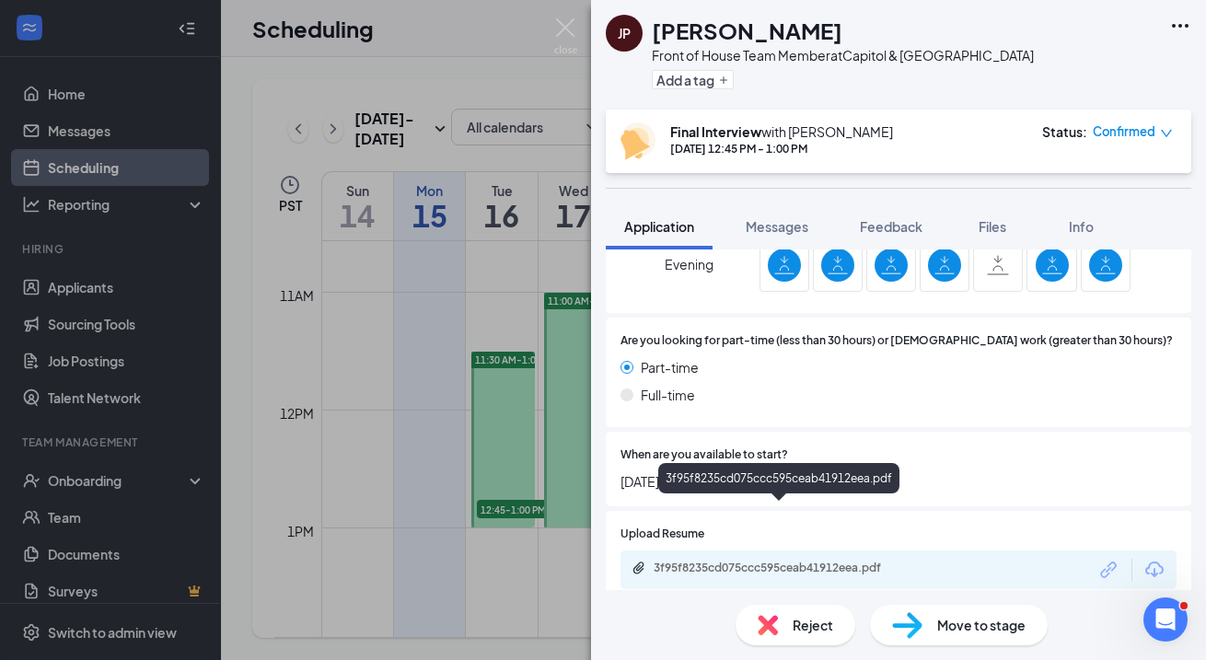
click at [797, 561] on div "3f95f8235cd075ccc595ceab41912eea.pdf" at bounding box center [783, 568] width 258 height 15
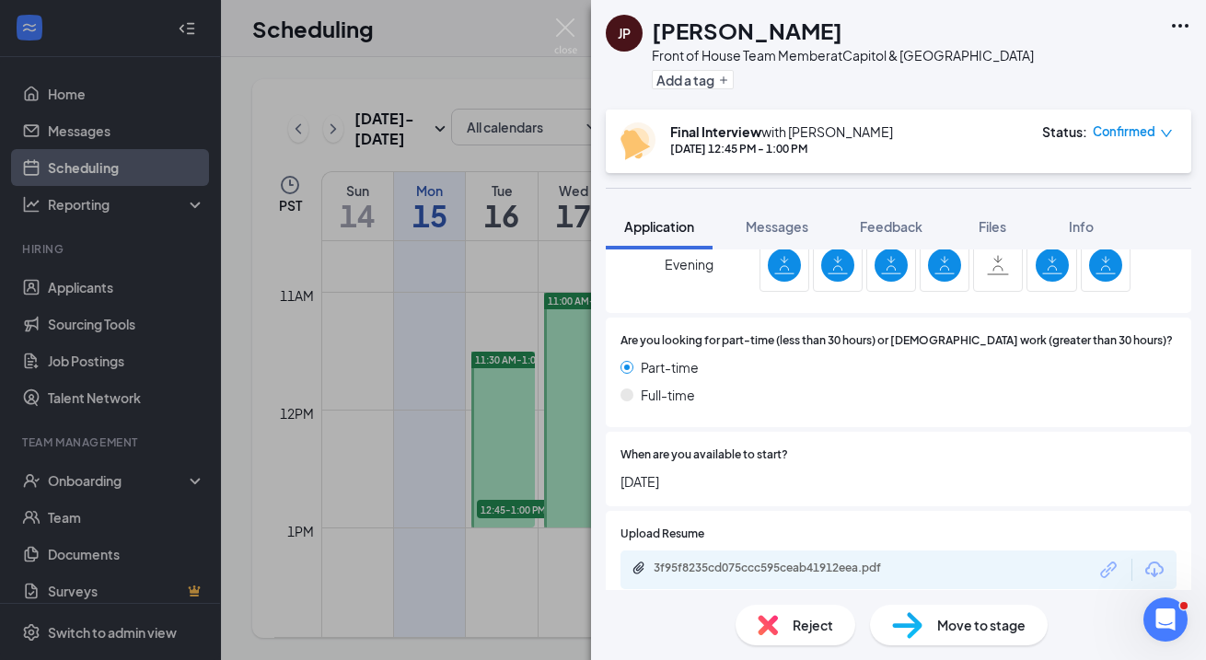
click at [577, 66] on div "JP Jonathan Pakingan Front of House Team Member at Capitol & Silver Creek Add a…" at bounding box center [603, 330] width 1206 height 660
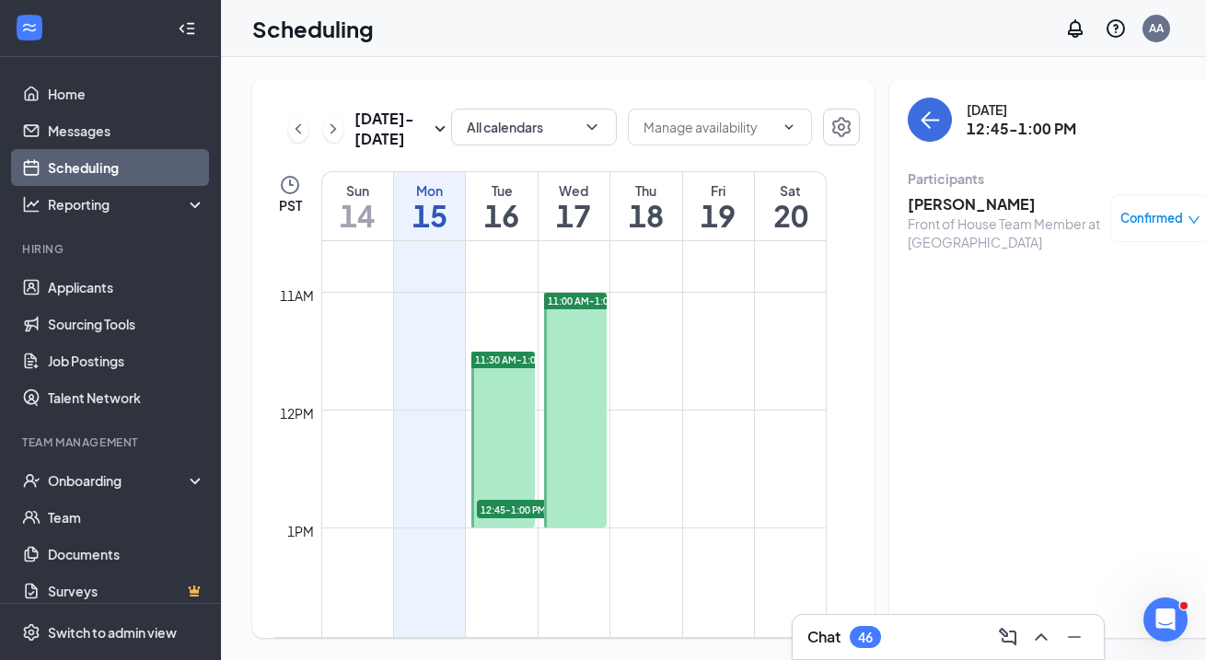
click at [569, 4] on div "Scheduling AA" at bounding box center [713, 28] width 985 height 57
click at [126, 174] on link "Scheduling" at bounding box center [126, 167] width 157 height 37
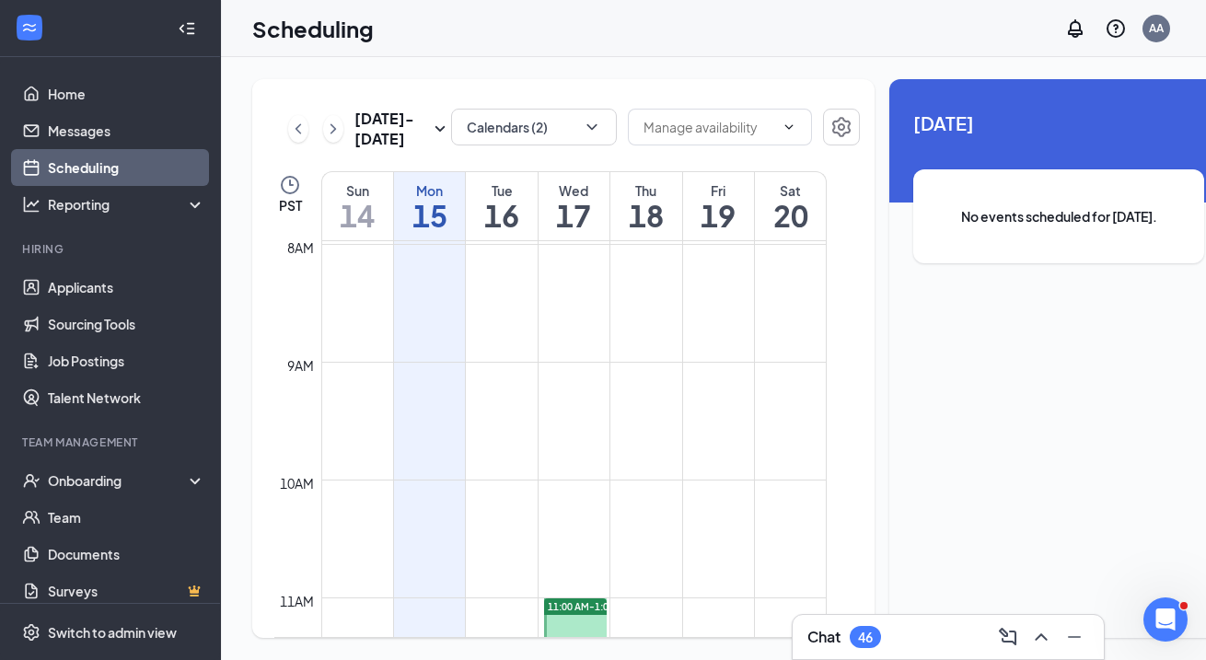
scroll to position [865, 0]
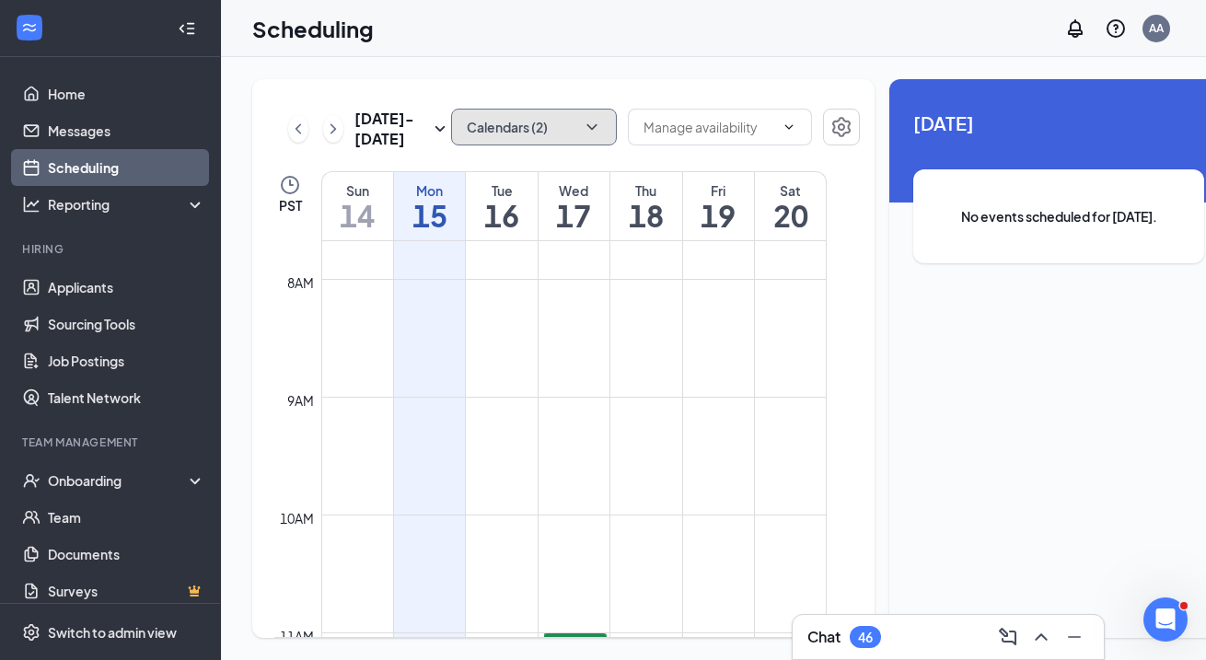
click at [454, 134] on button "Calendars (2)" at bounding box center [534, 127] width 166 height 37
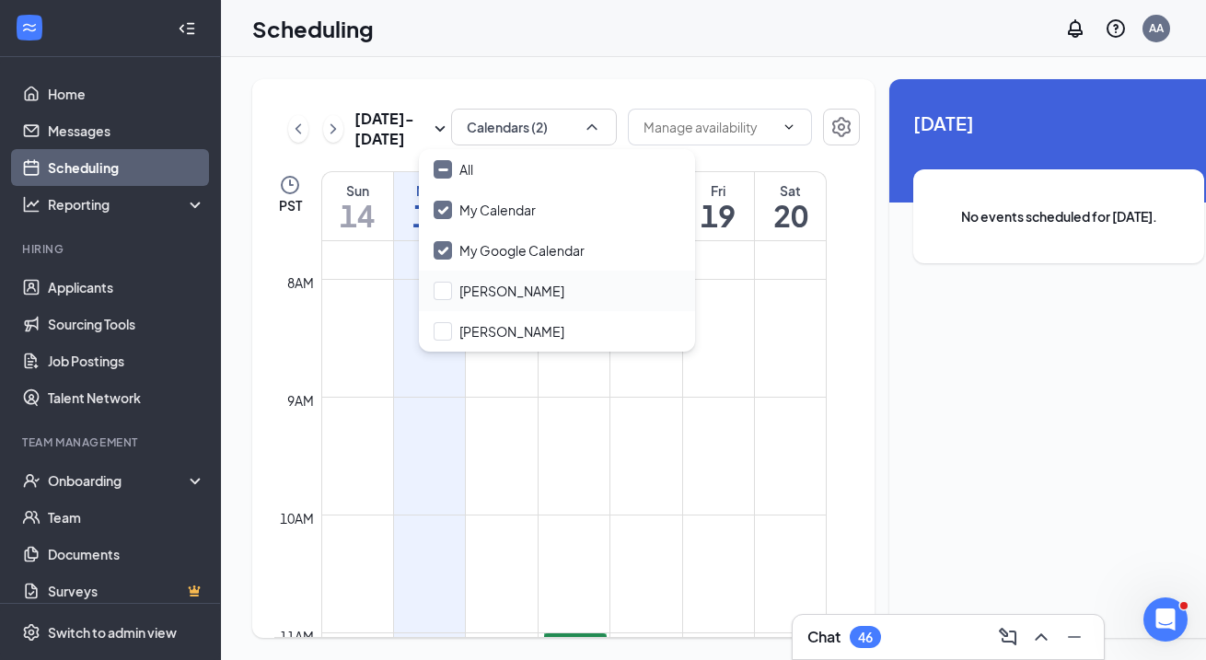
click at [465, 277] on div "[PERSON_NAME]" at bounding box center [557, 291] width 276 height 41
checkbox input "true"
click at [465, 328] on input "[PERSON_NAME]" at bounding box center [499, 331] width 131 height 18
checkbox input "false"
checkbox input "true"
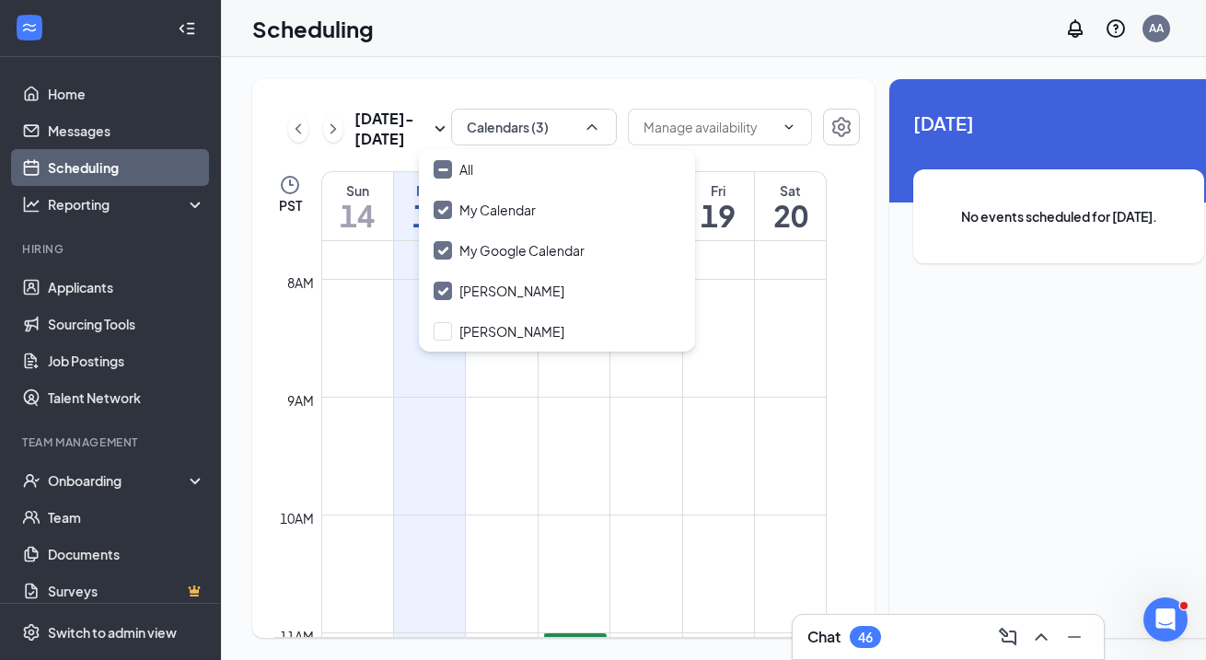
checkbox input "true"
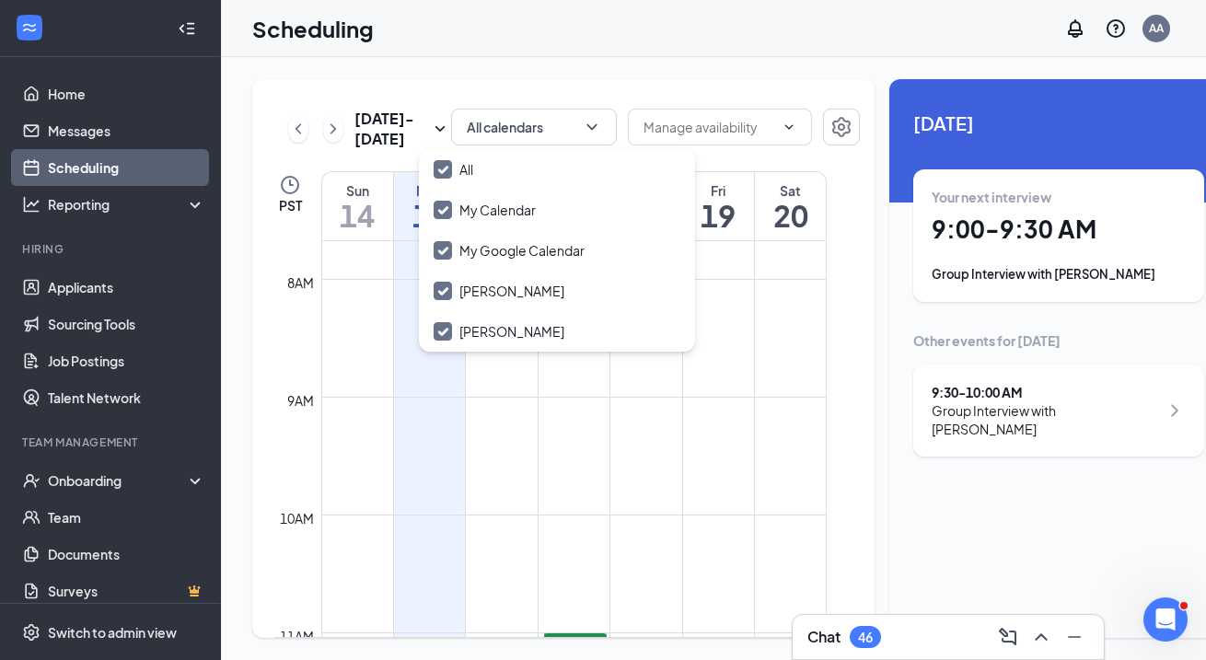
click at [484, 83] on div "[DATE] - [DATE] All calendars PST Sun 14 Mon 15 Tue 16 Wed 17 Thu 18 Fri 19 Sat…" at bounding box center [563, 358] width 623 height 559
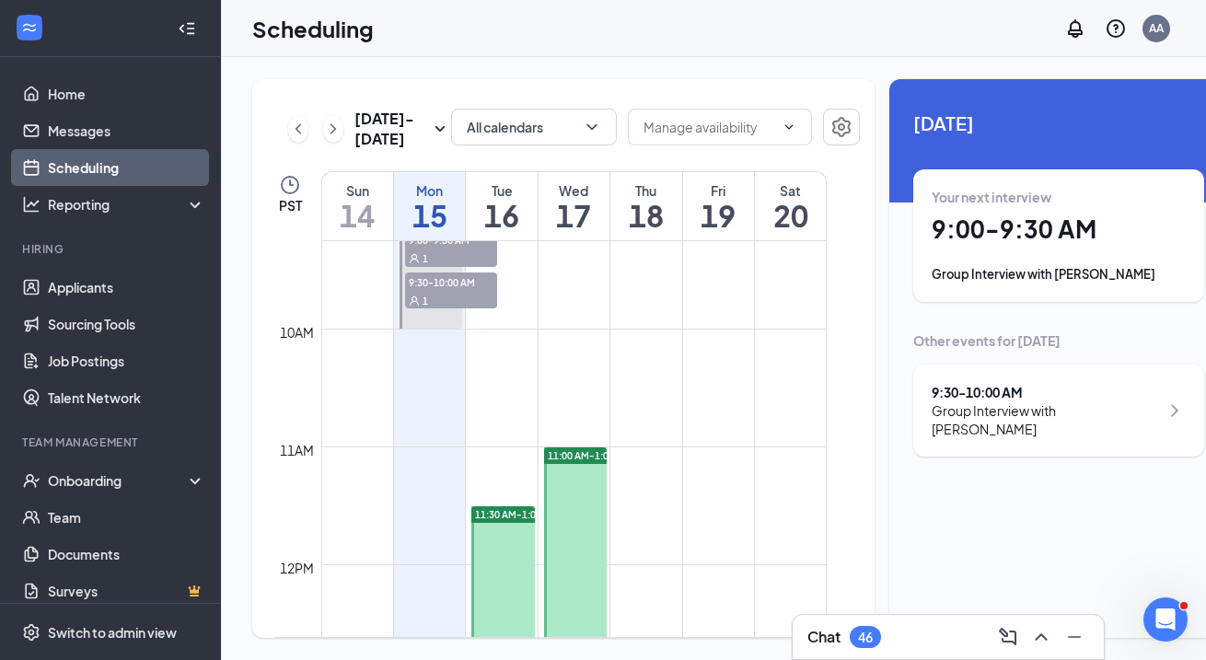
scroll to position [1065, 0]
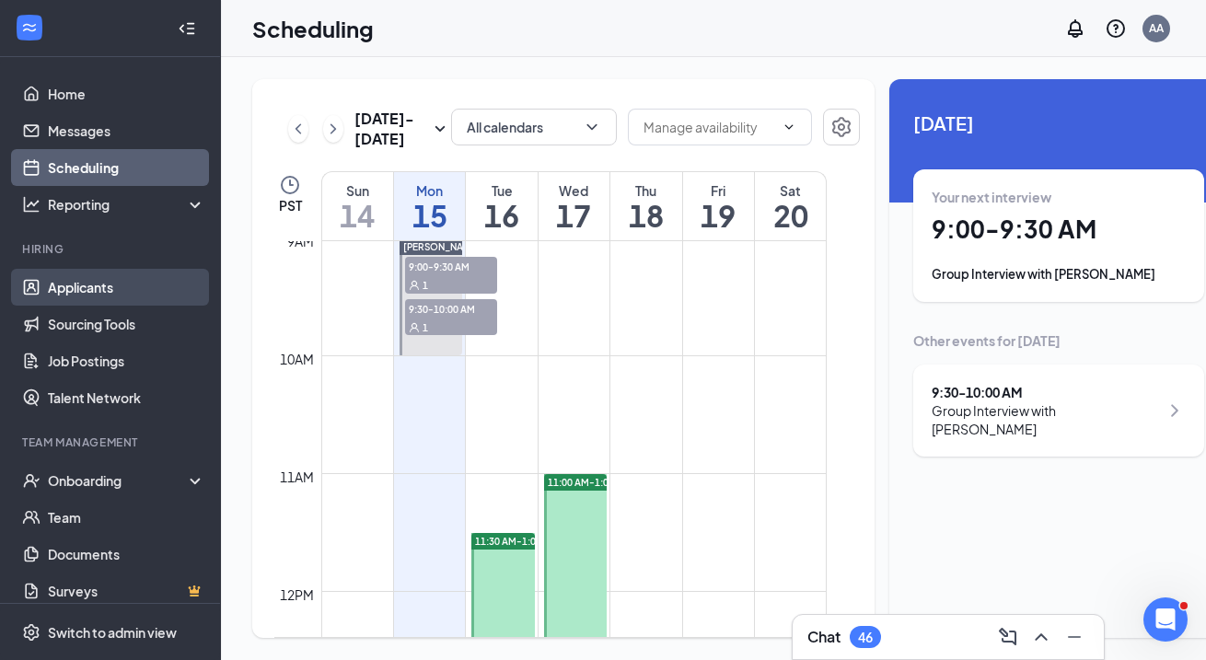
click at [88, 271] on link "Applicants" at bounding box center [126, 287] width 157 height 37
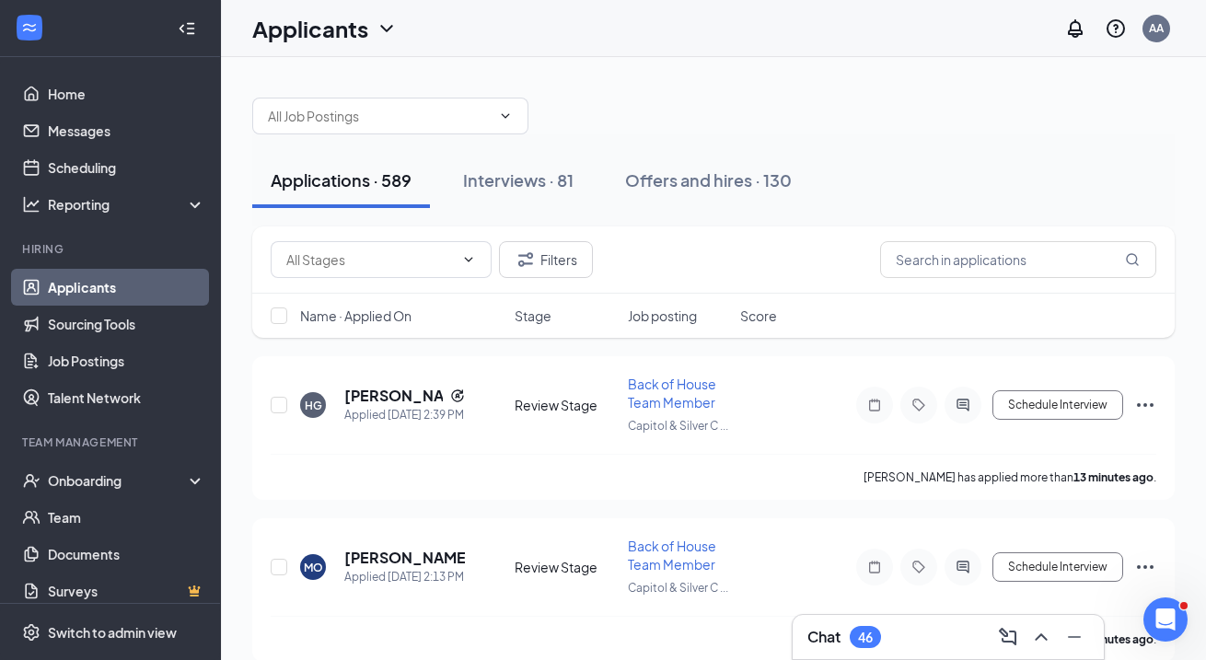
click at [80, 166] on link "Scheduling" at bounding box center [126, 167] width 157 height 37
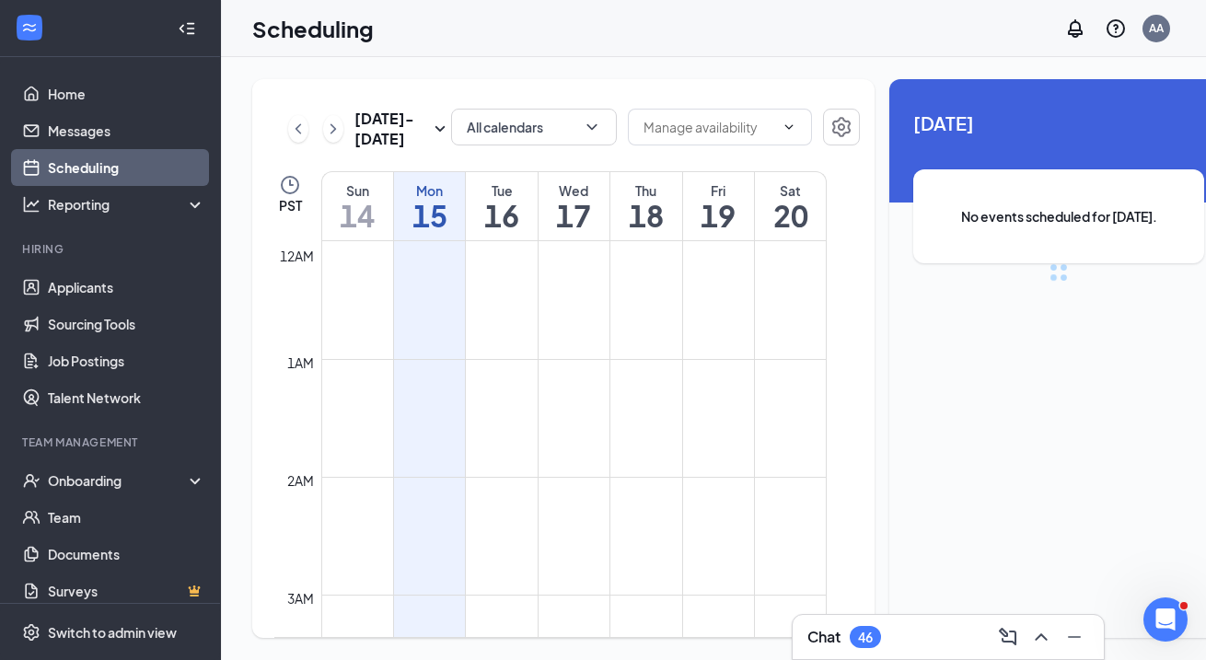
scroll to position [905, 0]
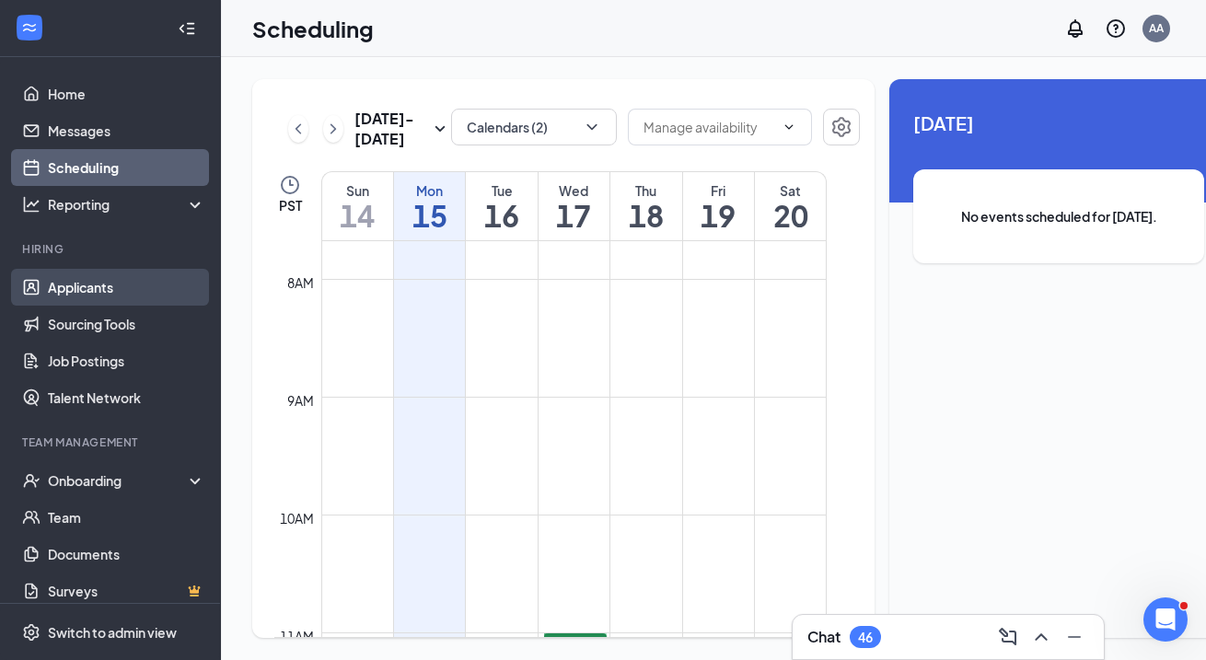
click at [107, 285] on link "Applicants" at bounding box center [126, 287] width 157 height 37
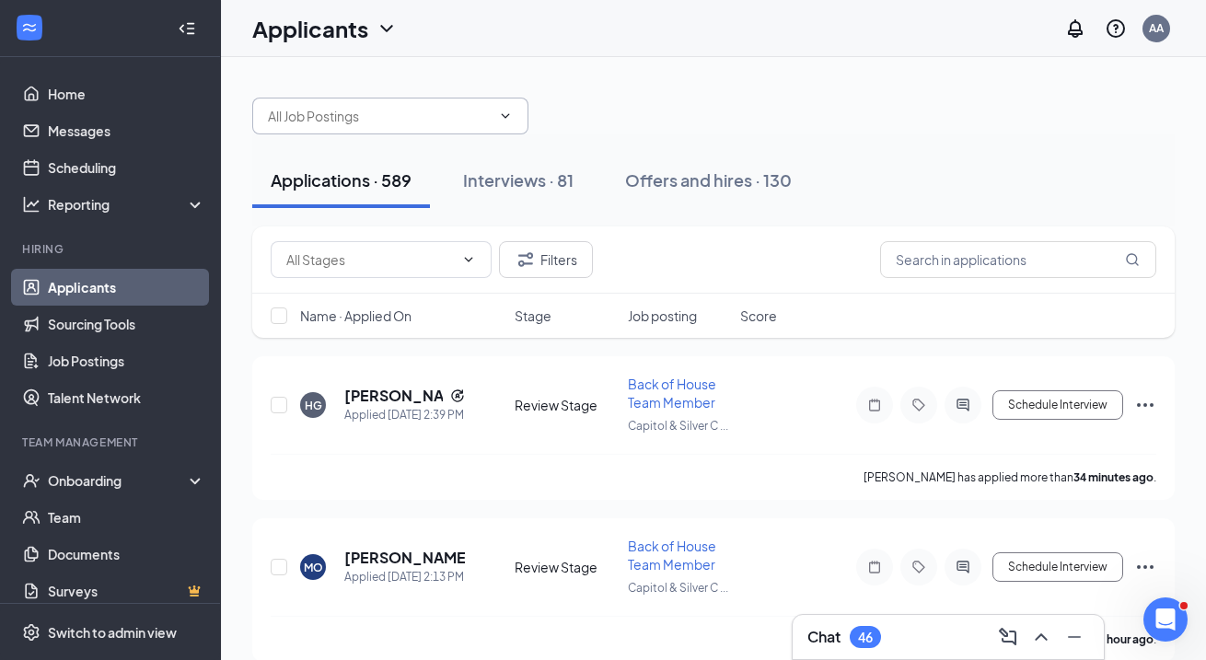
click at [416, 105] on span at bounding box center [390, 116] width 276 height 37
click at [367, 117] on input "text" at bounding box center [379, 116] width 223 height 20
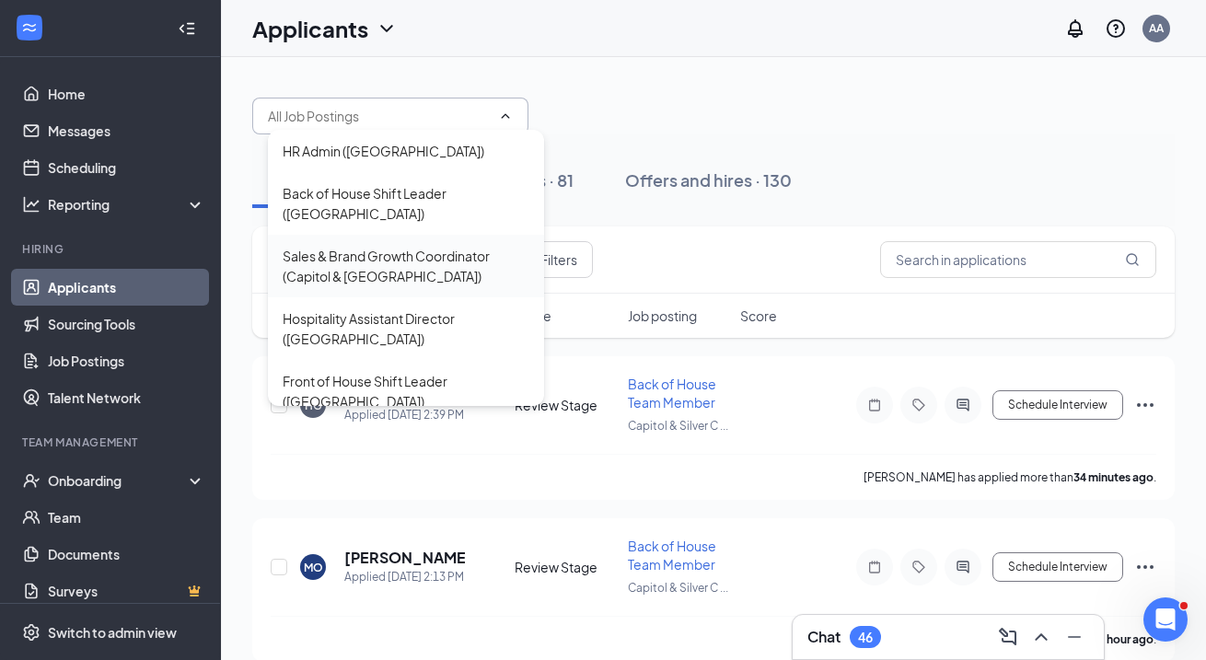
click at [375, 271] on div "Sales & Brand Growth Coordinator (Capitol & [GEOGRAPHIC_DATA])" at bounding box center [406, 266] width 247 height 41
type input "Sales & Brand Growth Coordinator (Capitol & [GEOGRAPHIC_DATA])"
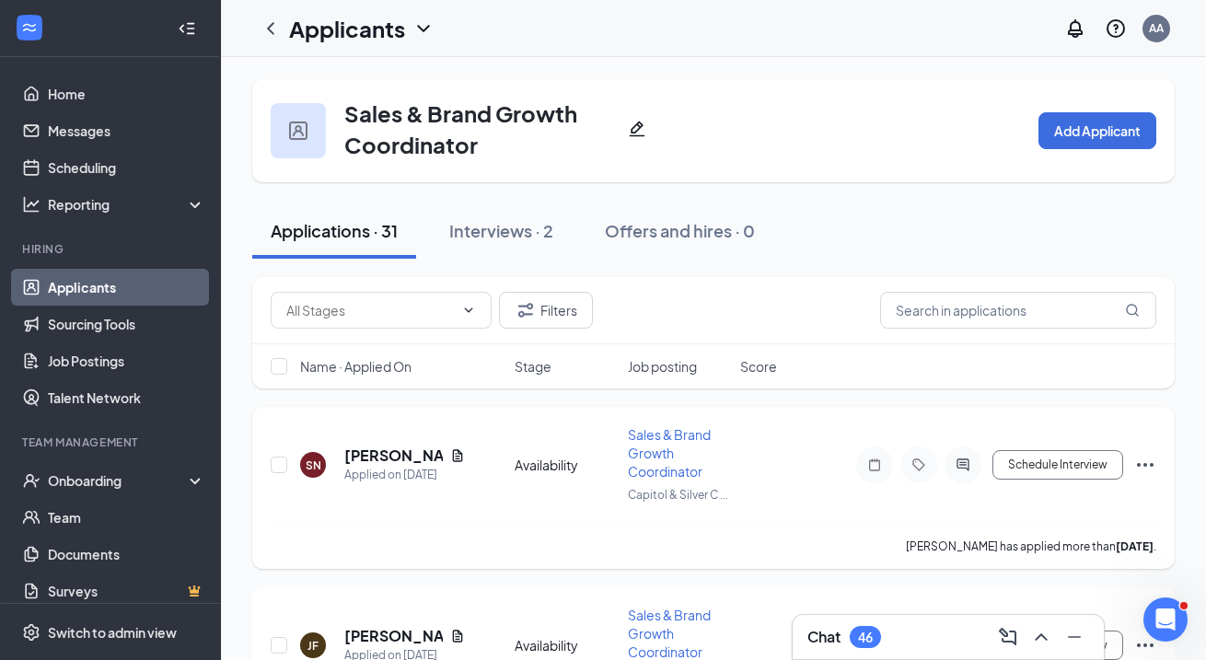
scroll to position [77, 0]
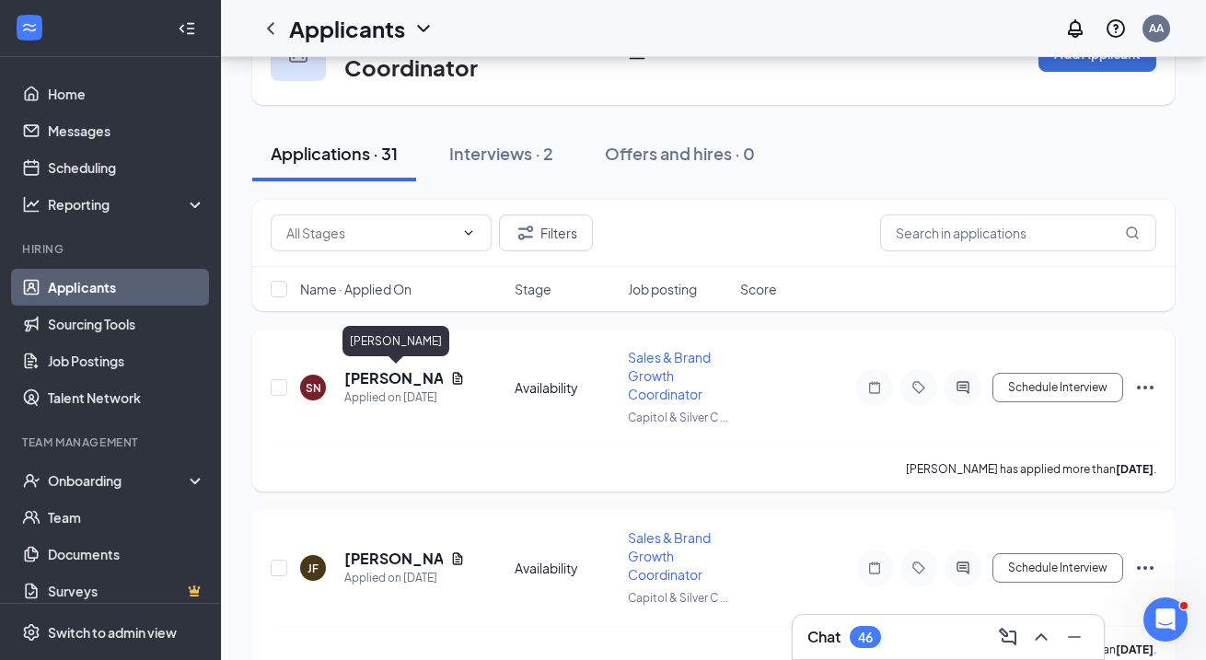
click at [390, 382] on h5 "[PERSON_NAME]" at bounding box center [393, 378] width 99 height 20
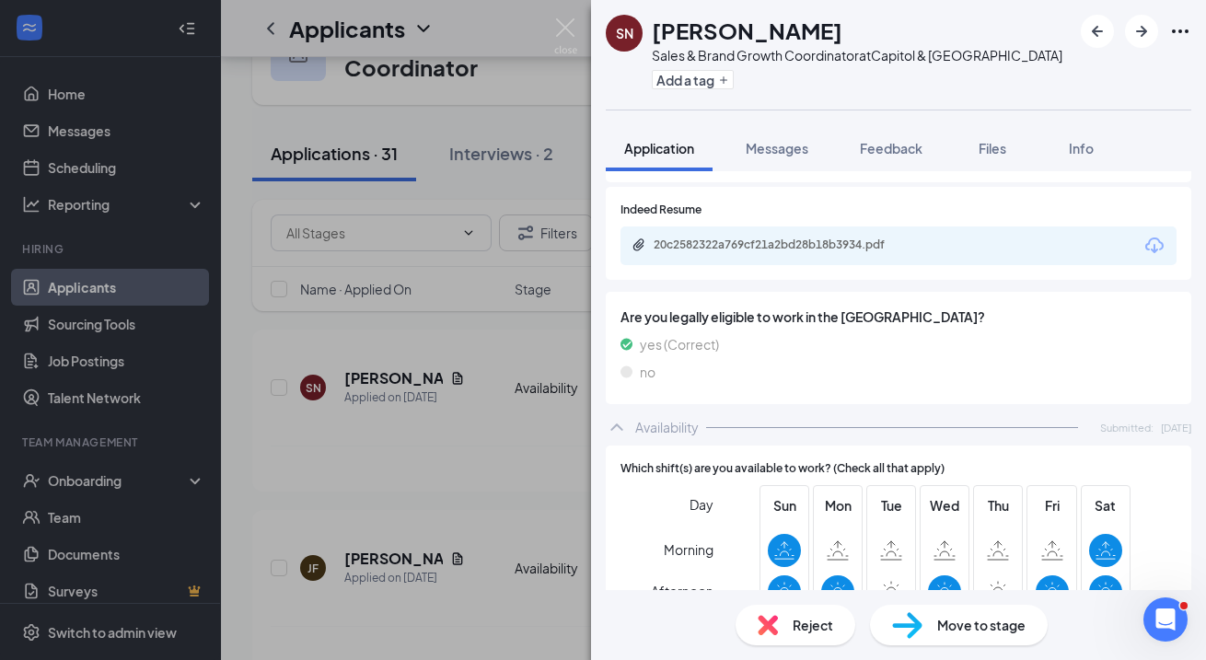
scroll to position [946, 0]
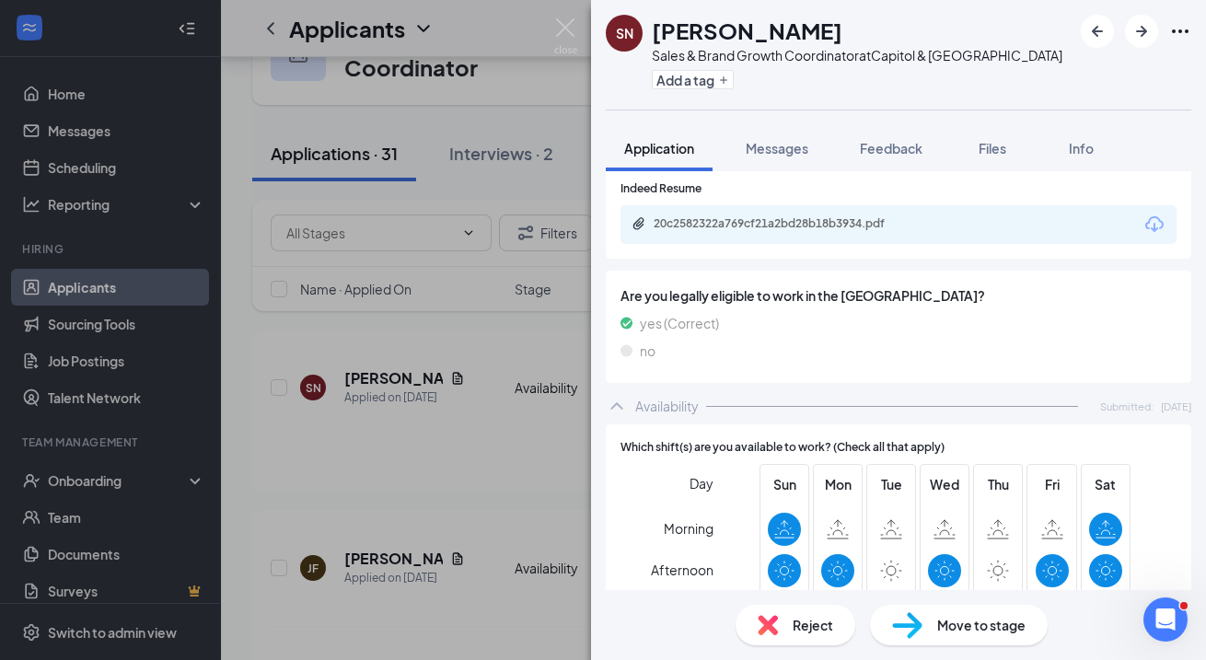
click at [732, 207] on div "20c2582322a769cf21a2bd28b18b3934.pdf" at bounding box center [899, 224] width 556 height 39
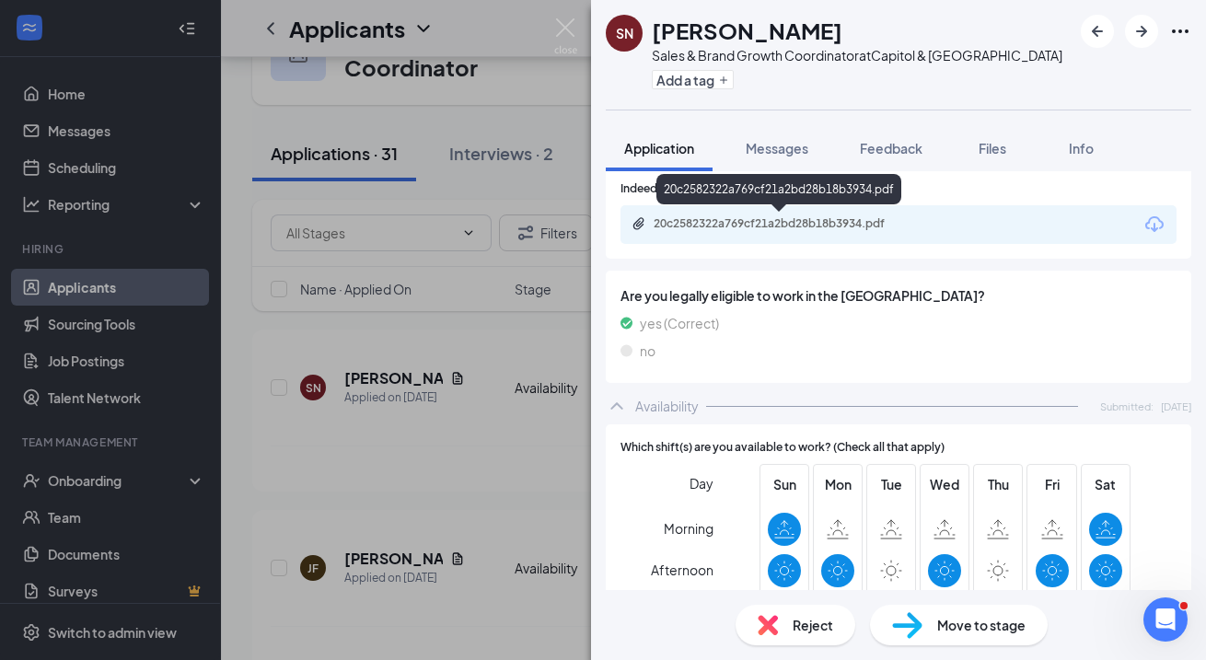
click at [732, 227] on div "20c2582322a769cf21a2bd28b18b3934.pdf" at bounding box center [783, 223] width 258 height 15
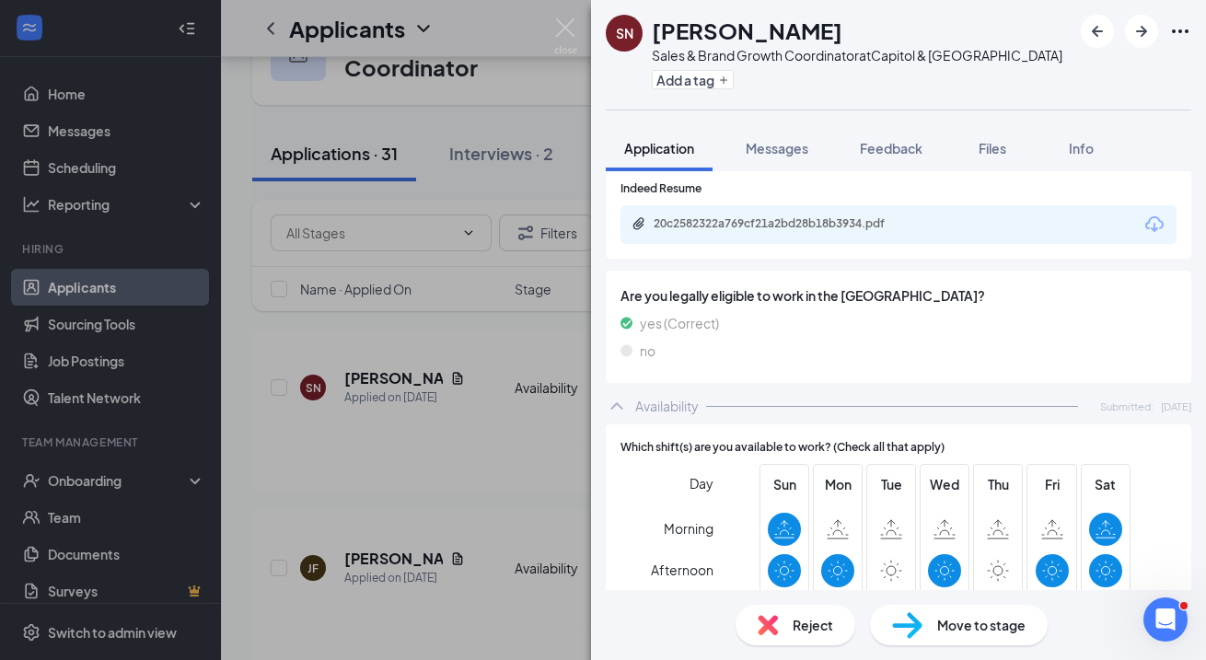
click at [341, 487] on div "SN [PERSON_NAME] Sales & Brand Growth Coordinator at [GEOGRAPHIC_DATA] Add a ta…" at bounding box center [603, 330] width 1206 height 660
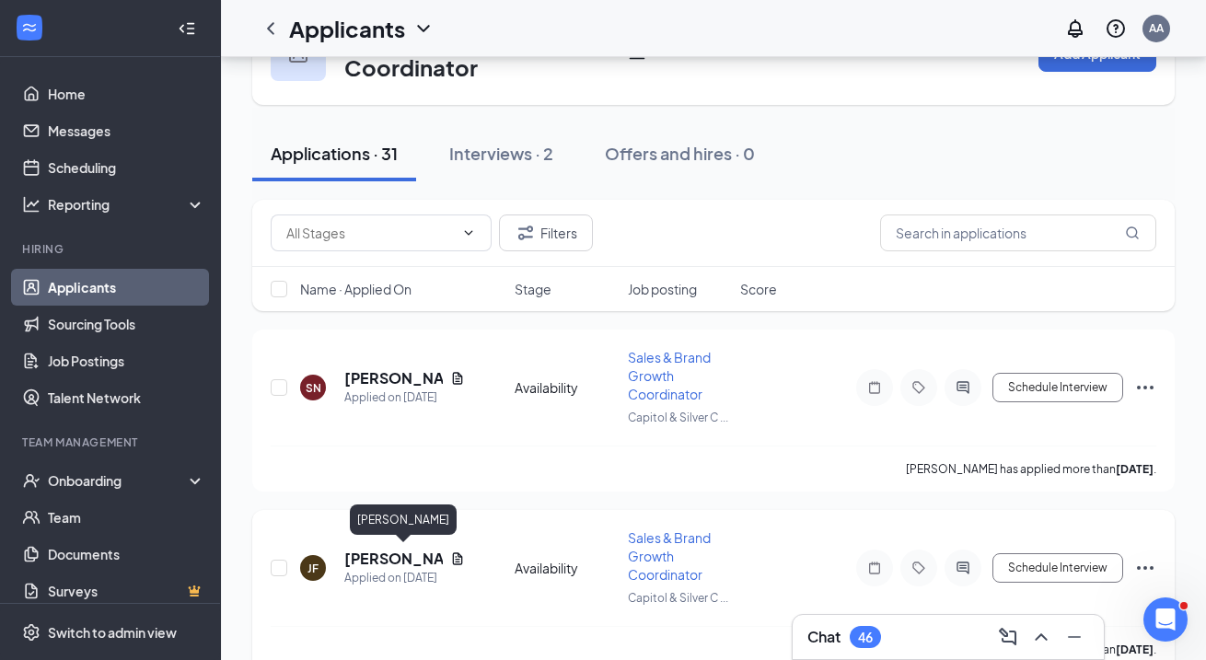
click at [375, 562] on h5 "[PERSON_NAME]" at bounding box center [393, 559] width 99 height 20
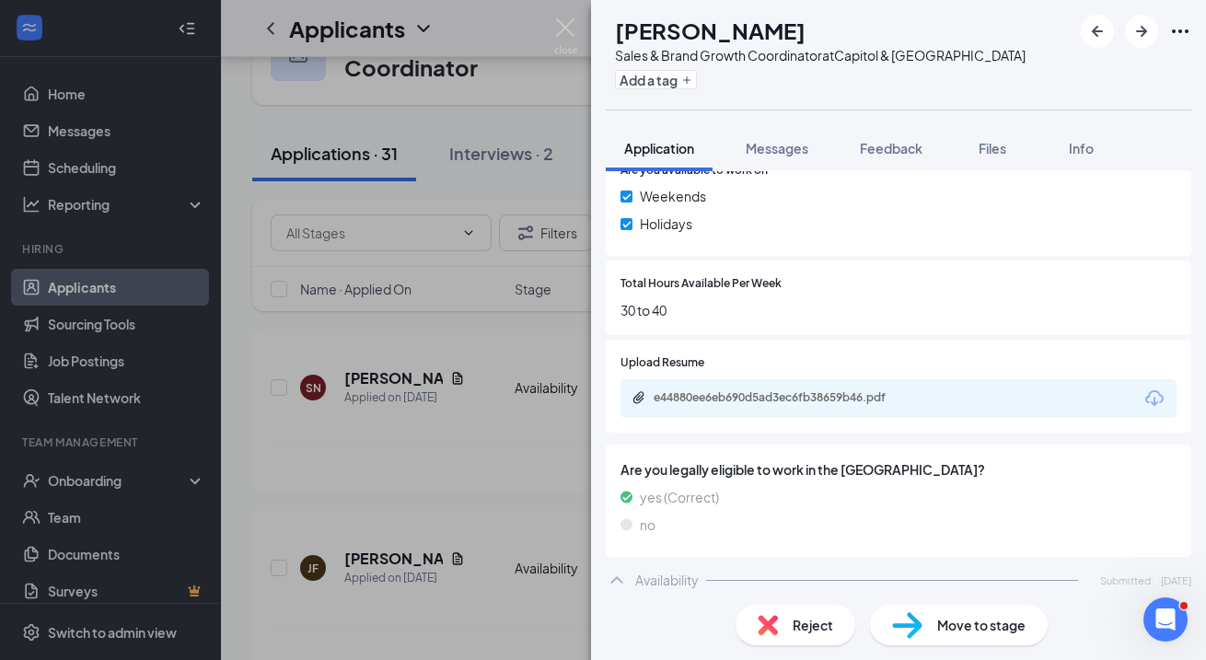
scroll to position [837, 0]
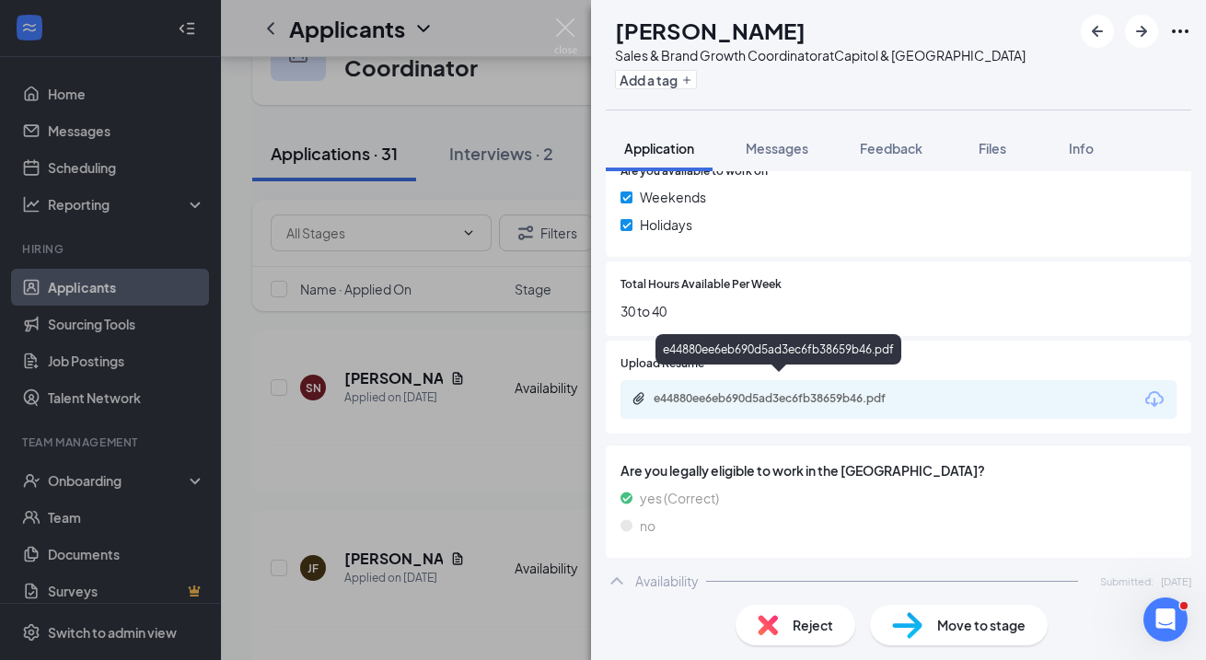
click at [722, 391] on div "e44880ee6eb690d5ad3ec6fb38659b46.pdf" at bounding box center [783, 398] width 258 height 15
click at [687, 391] on div "e44880ee6eb690d5ad3ec6fb38659b46.pdf" at bounding box center [783, 398] width 258 height 15
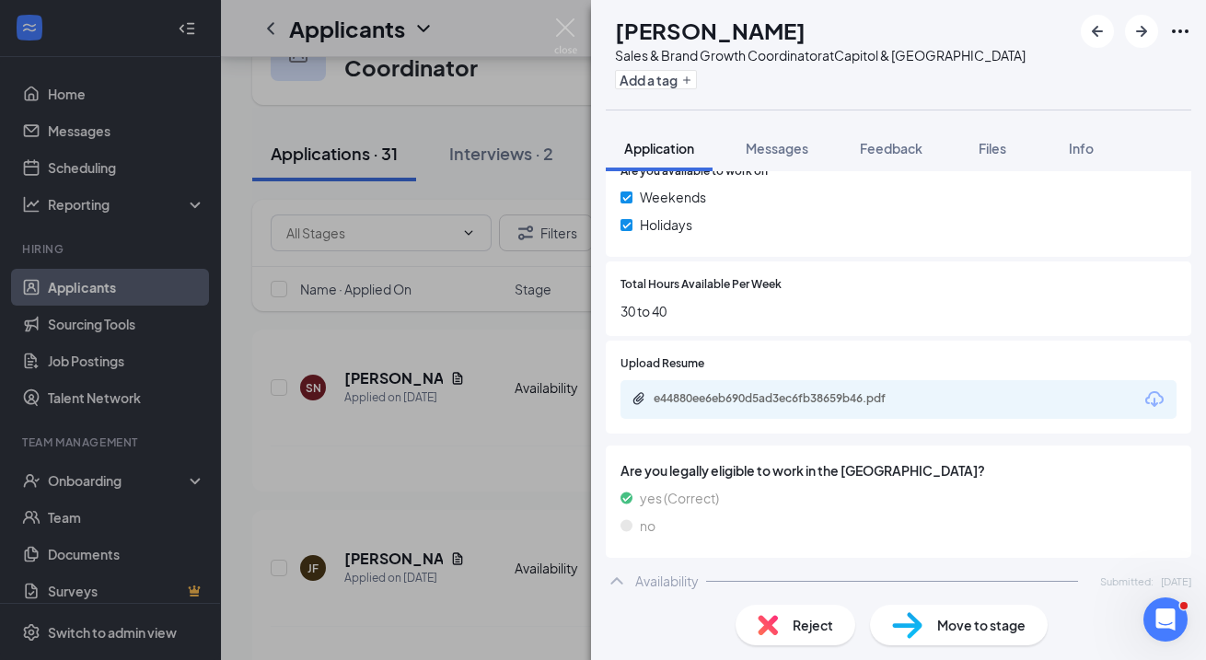
click at [414, 354] on div "[PERSON_NAME] Sales & Brand Growth Coordinator at [GEOGRAPHIC_DATA] Add a tag A…" at bounding box center [603, 330] width 1206 height 660
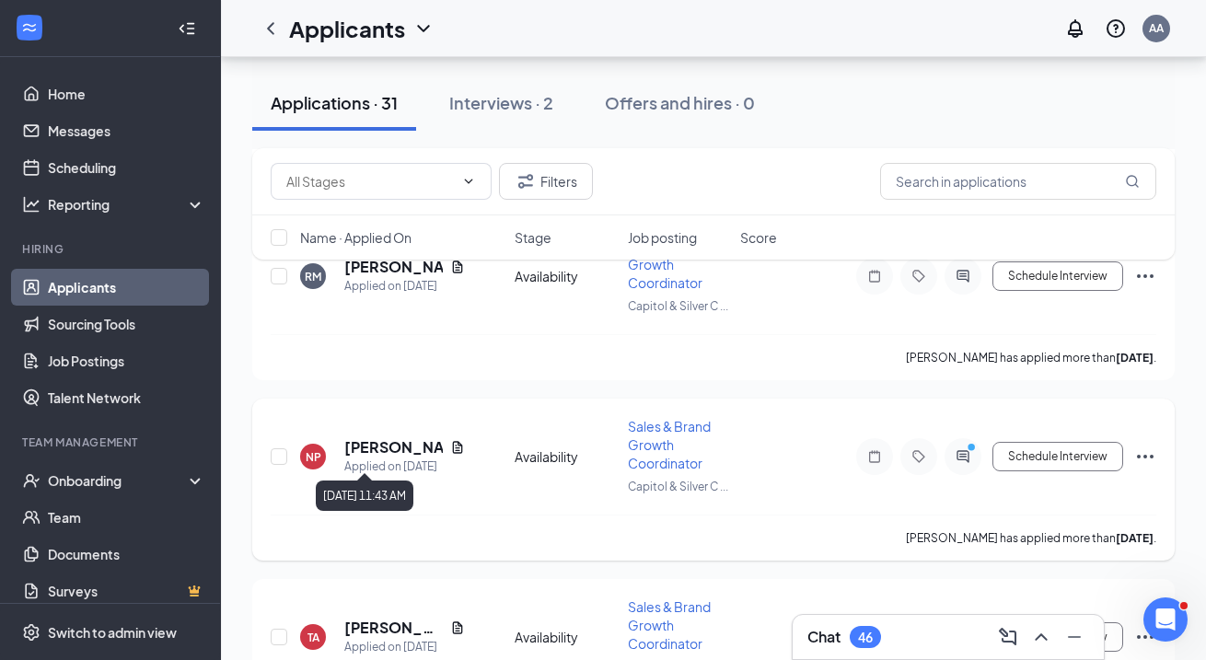
scroll to position [863, 0]
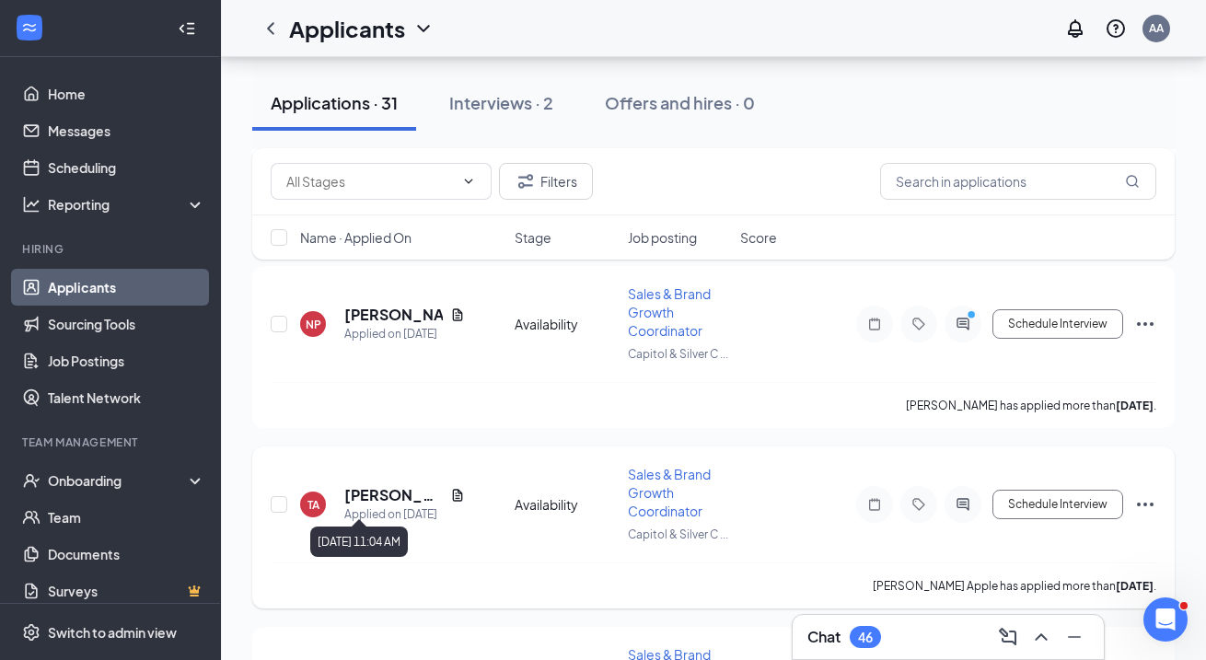
click at [401, 506] on div "Applied on [DATE]" at bounding box center [404, 515] width 121 height 18
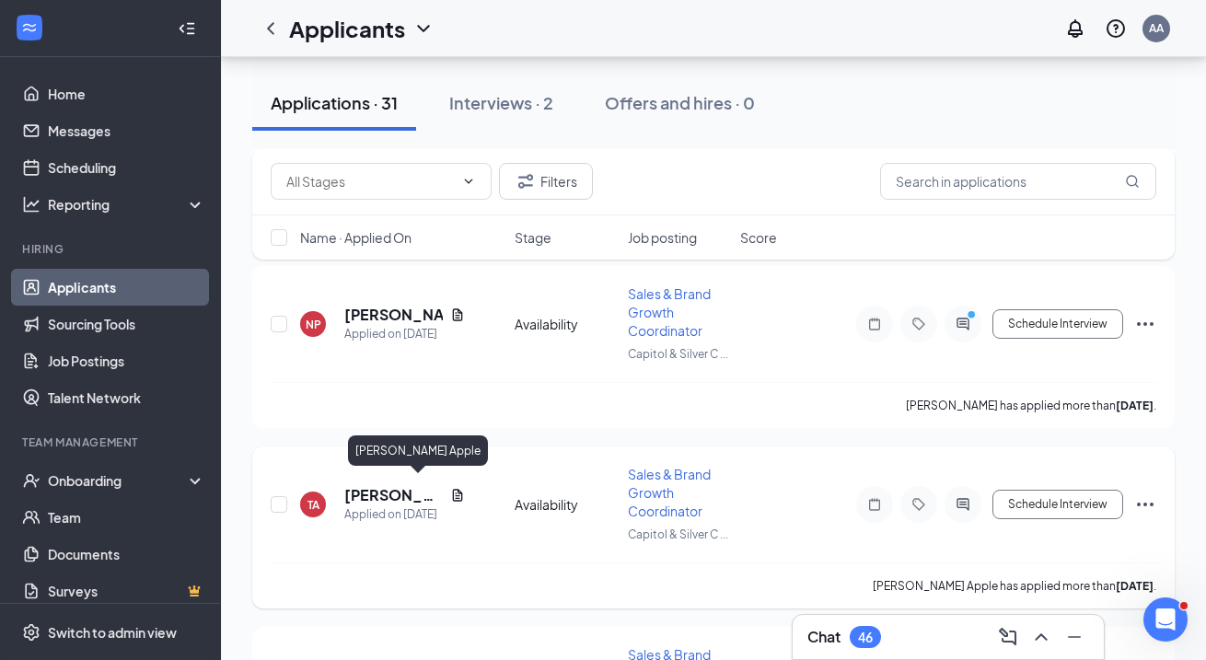
click at [399, 486] on h5 "[PERSON_NAME] Apple" at bounding box center [393, 495] width 99 height 20
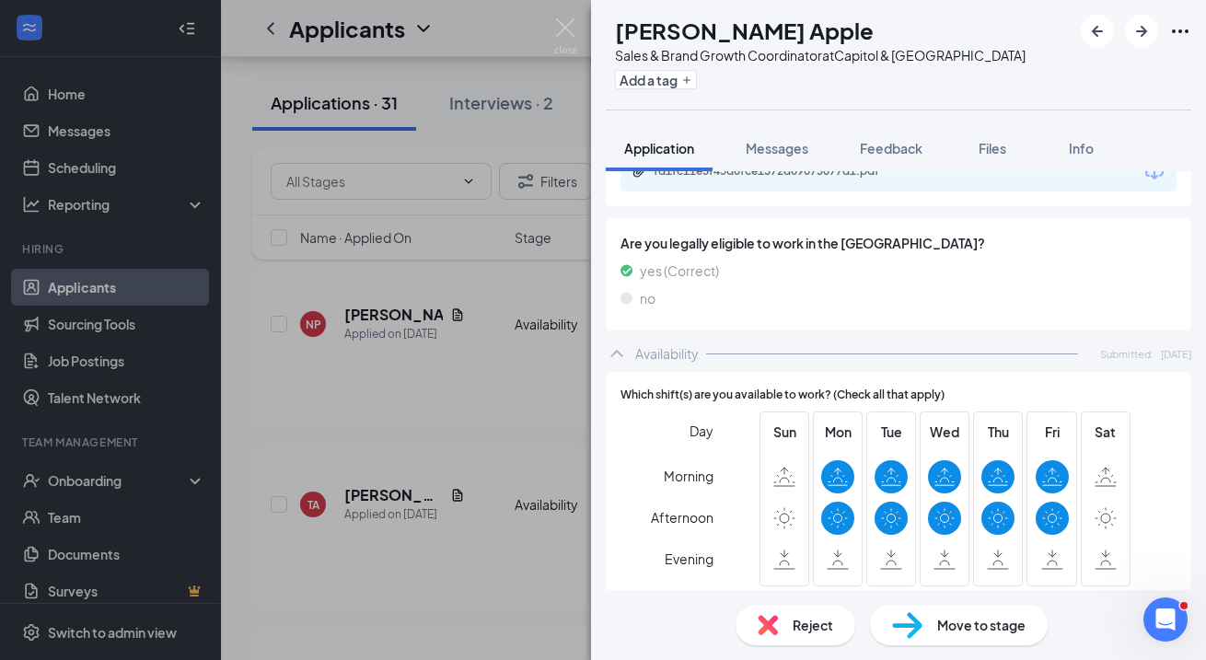
scroll to position [906, 0]
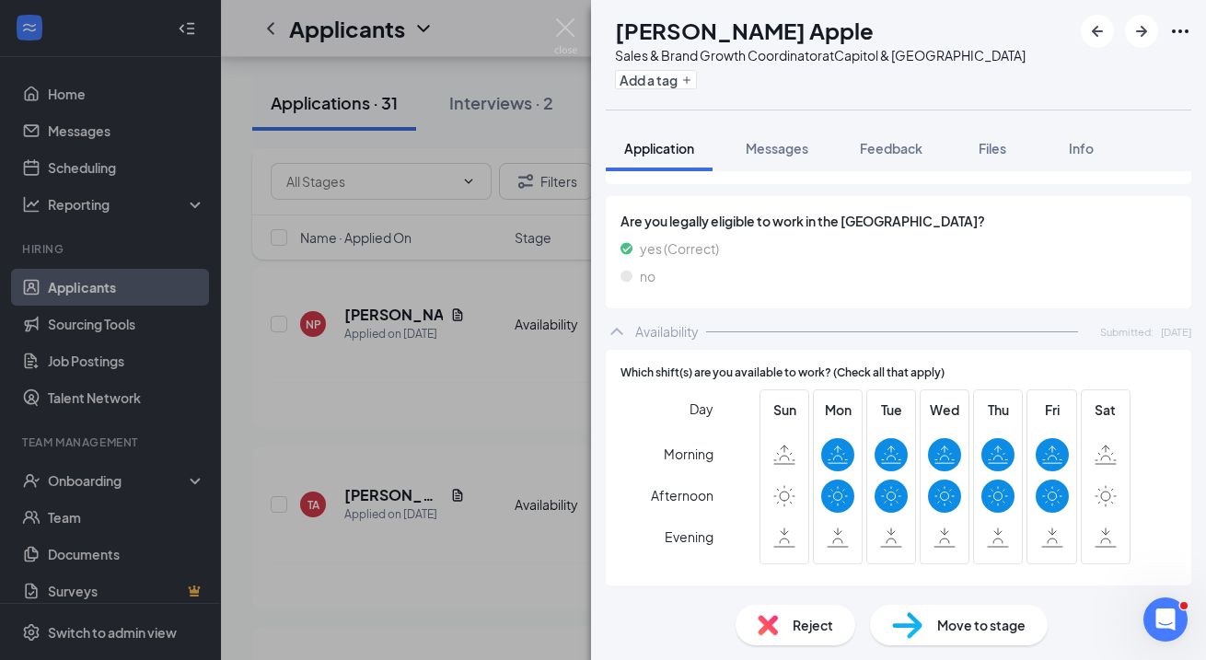
click at [452, 450] on div "[PERSON_NAME] Apple Sales & Brand Growth Coordinator at [GEOGRAPHIC_DATA] Add a…" at bounding box center [603, 330] width 1206 height 660
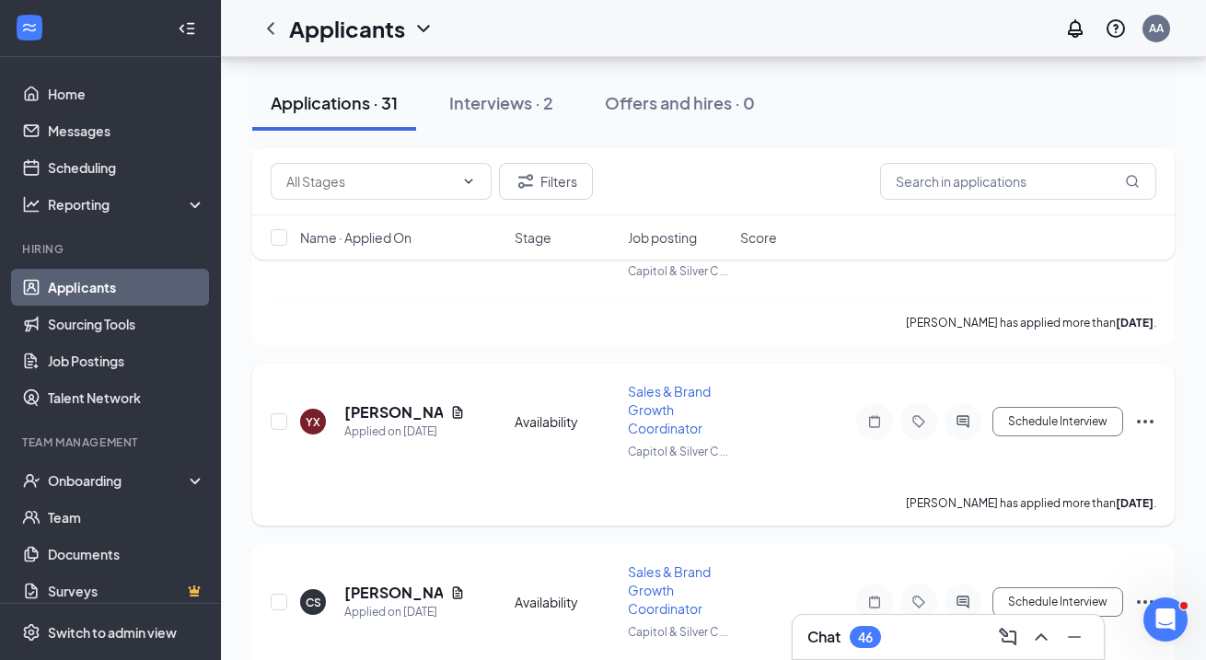
scroll to position [1391, 0]
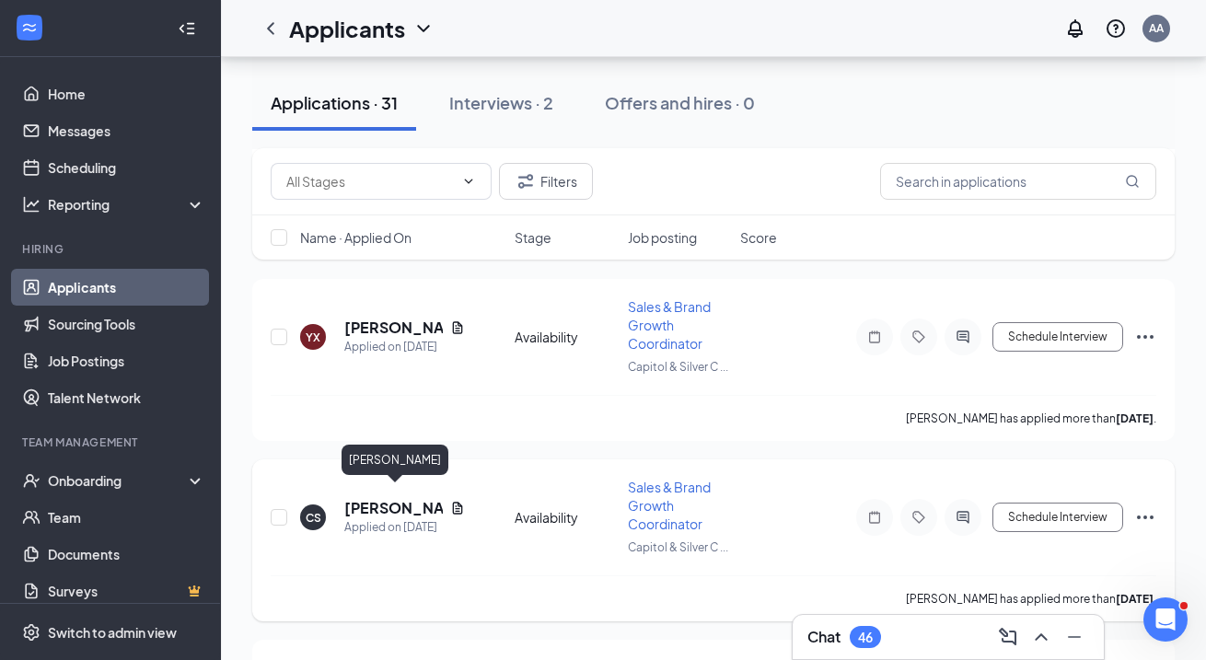
click at [395, 498] on h5 "[PERSON_NAME]" at bounding box center [393, 508] width 99 height 20
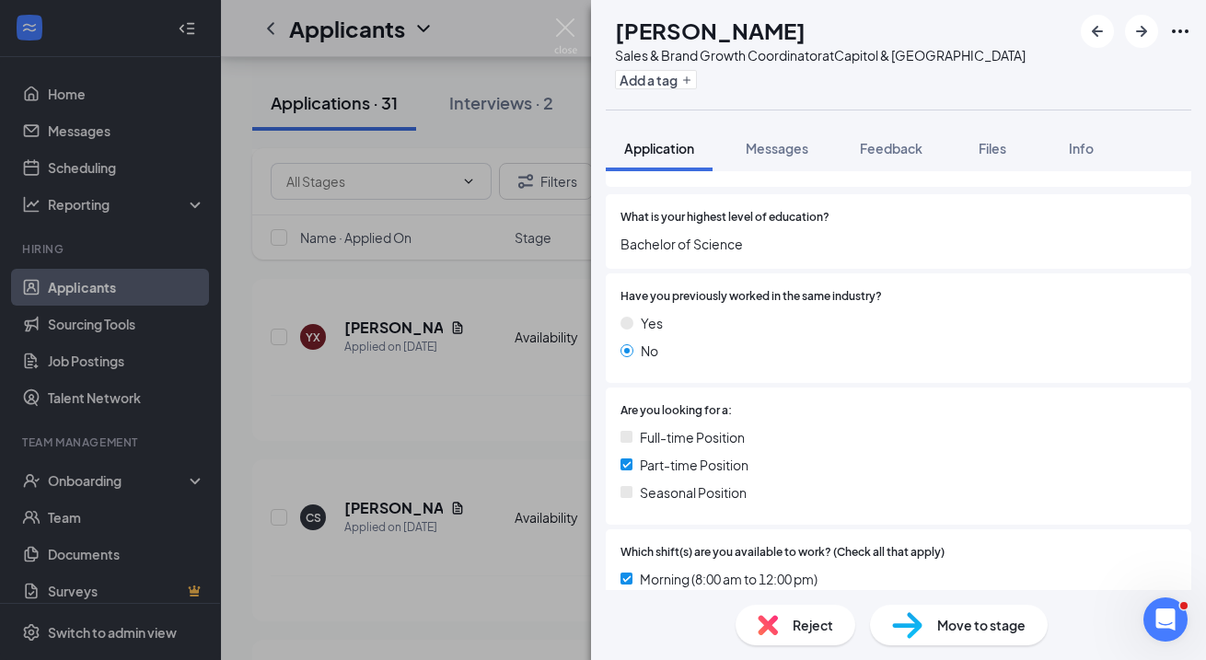
scroll to position [1012, 0]
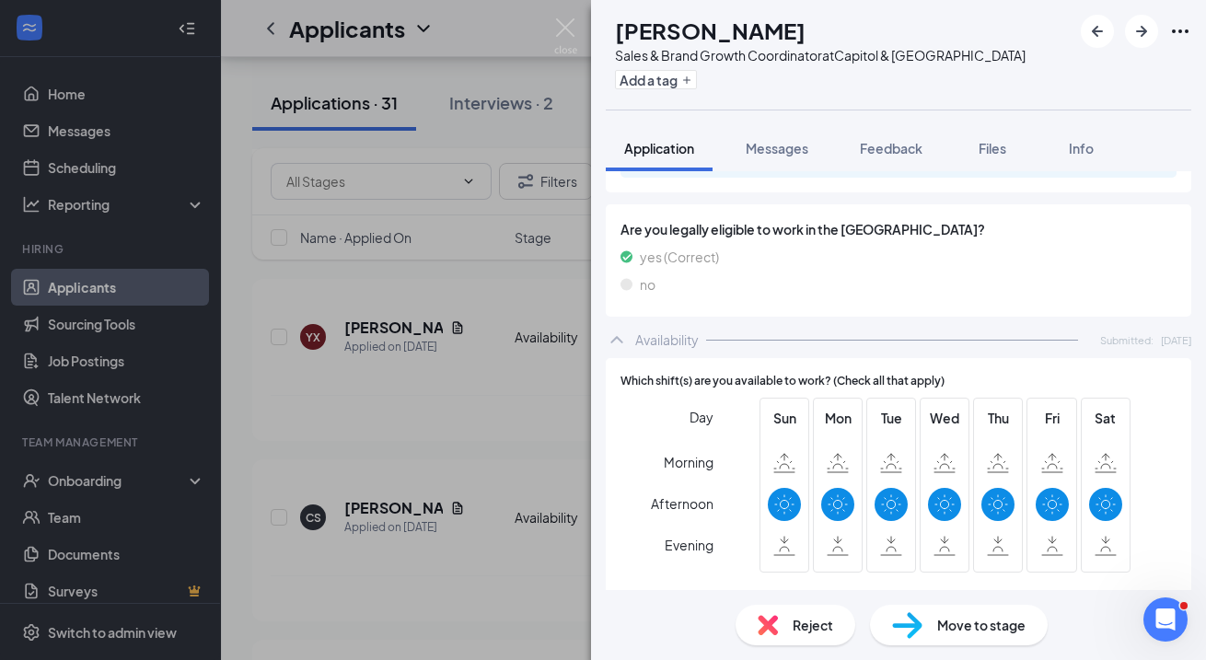
click at [459, 405] on div "CS [PERSON_NAME] Sales & Brand Growth Coordinator at [GEOGRAPHIC_DATA] Add a ta…" at bounding box center [603, 330] width 1206 height 660
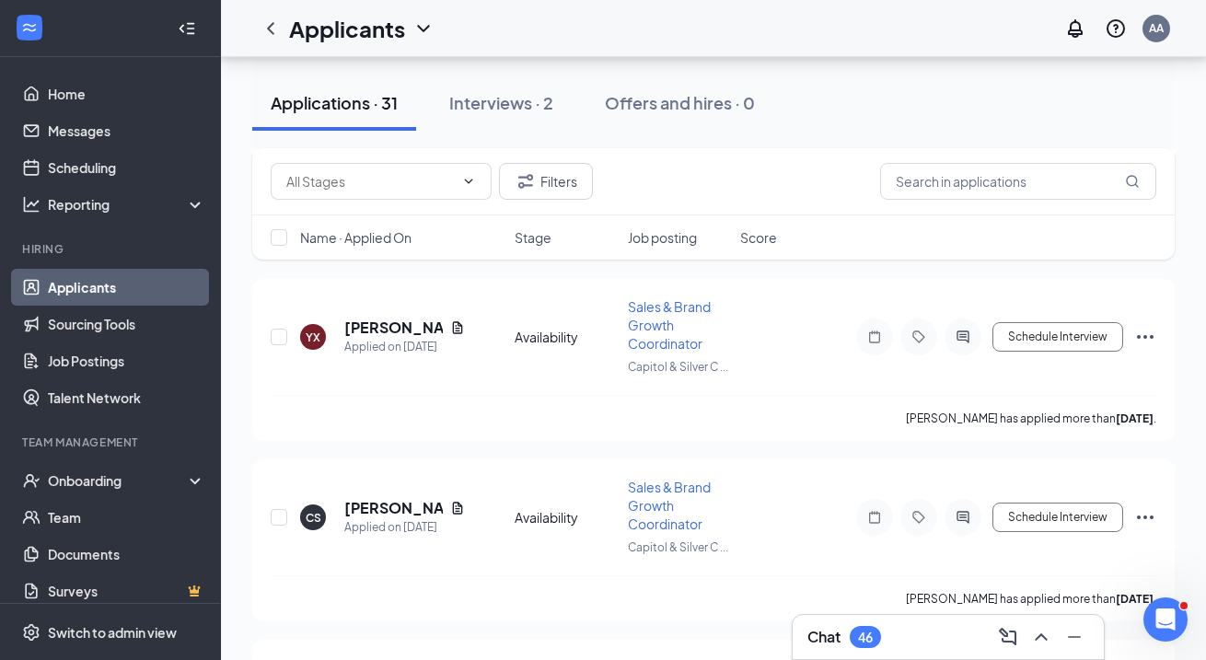
click at [101, 293] on link "Applicants" at bounding box center [126, 287] width 157 height 37
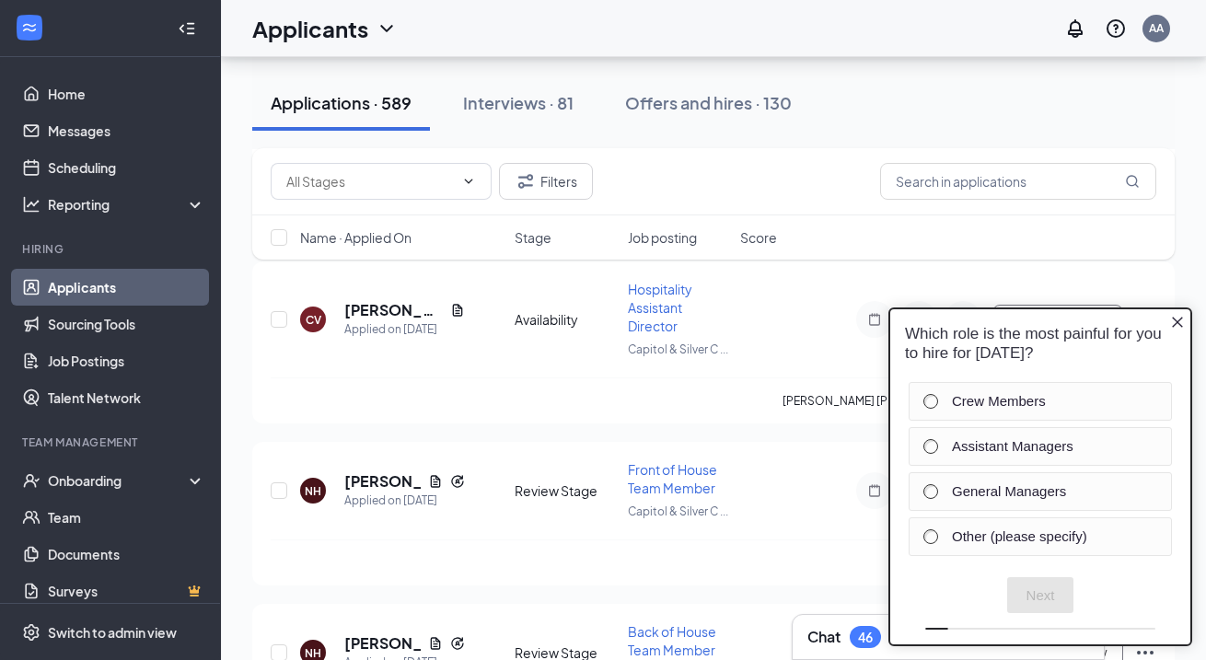
click at [1170, 317] on icon "Close button" at bounding box center [1177, 322] width 15 height 15
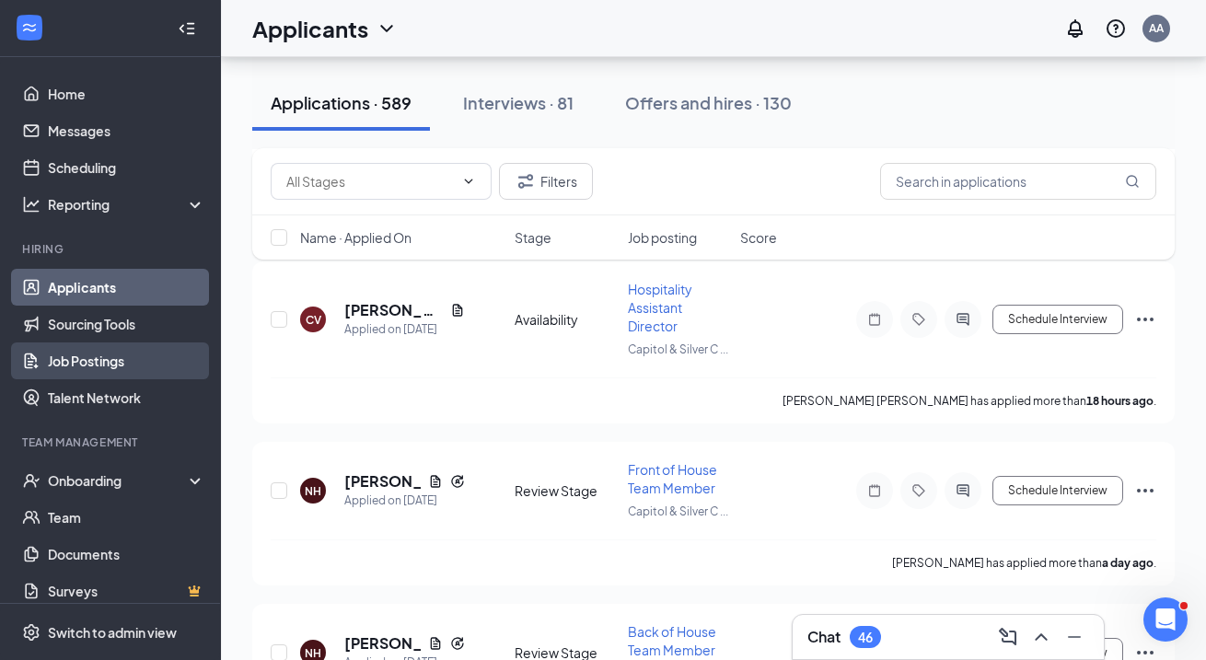
click at [124, 363] on link "Job Postings" at bounding box center [126, 361] width 157 height 37
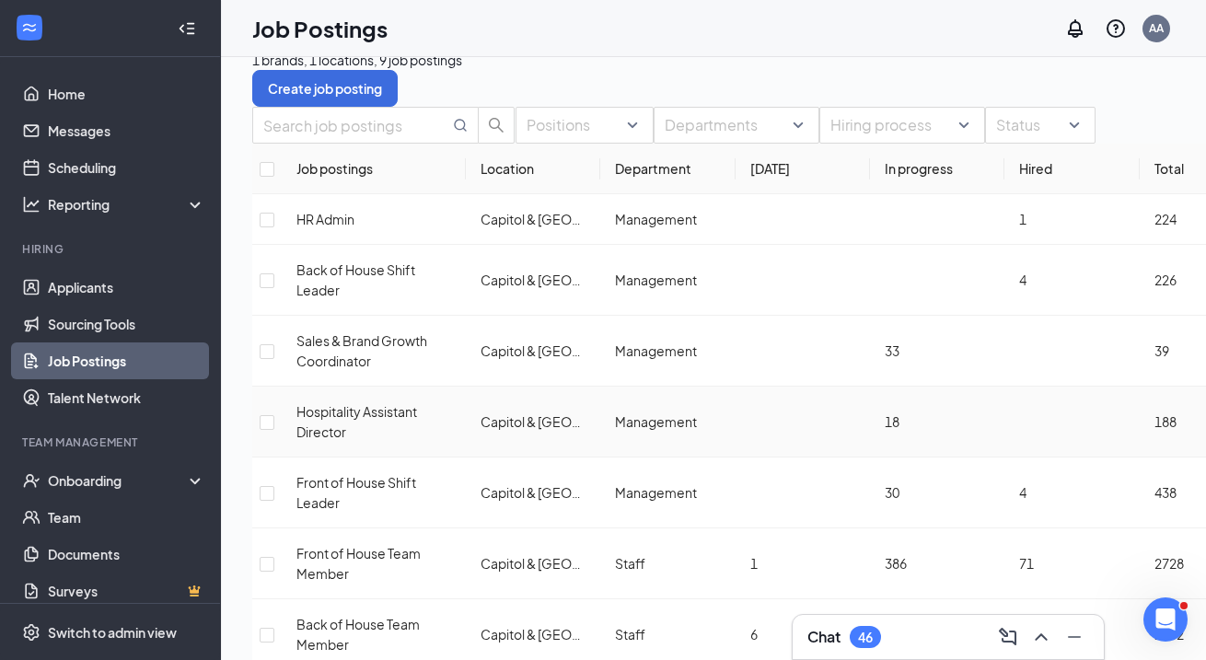
scroll to position [38, 0]
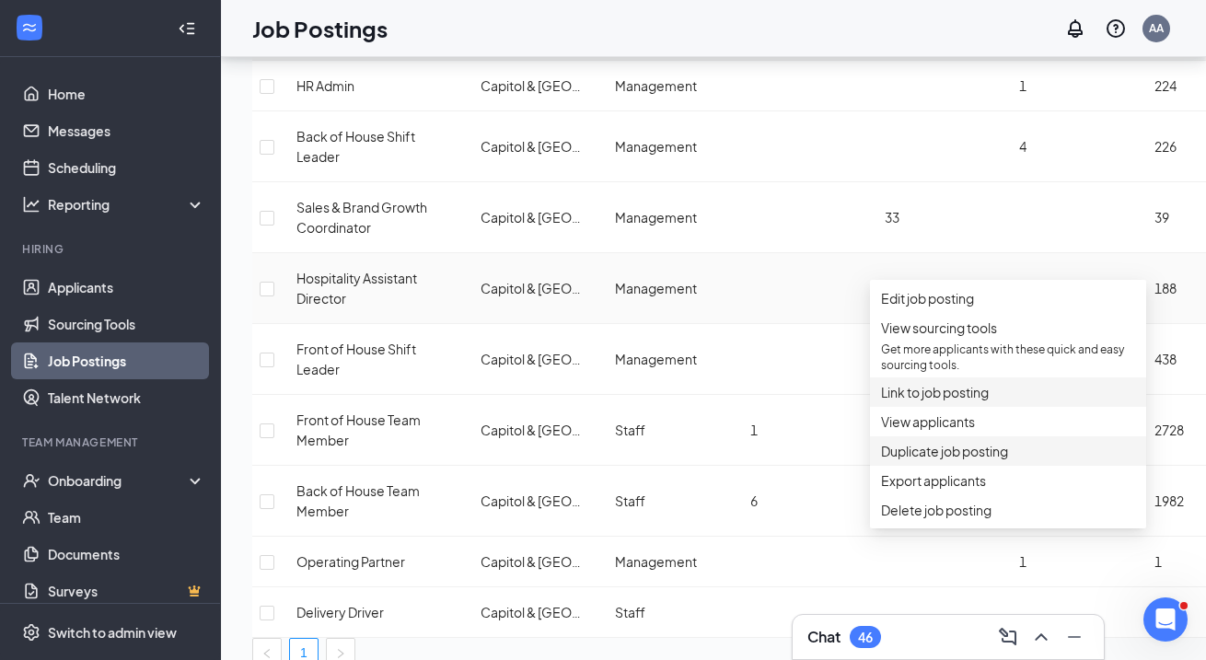
scroll to position [161, 0]
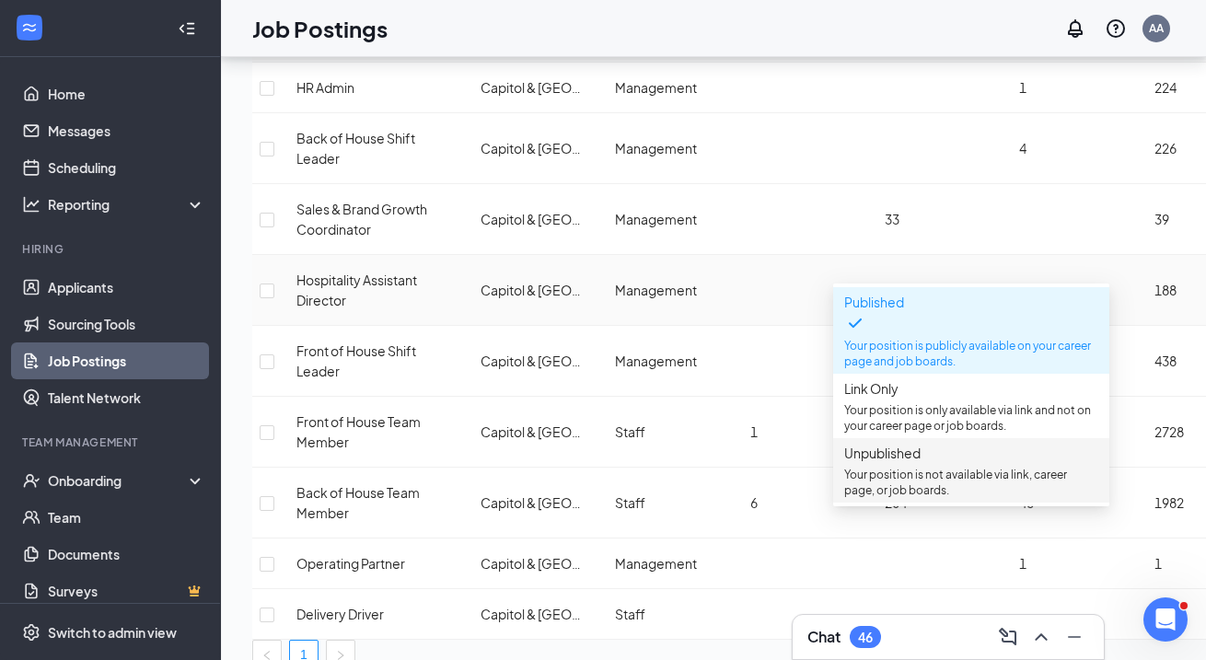
click at [873, 461] on span "Unpublished" at bounding box center [882, 453] width 76 height 17
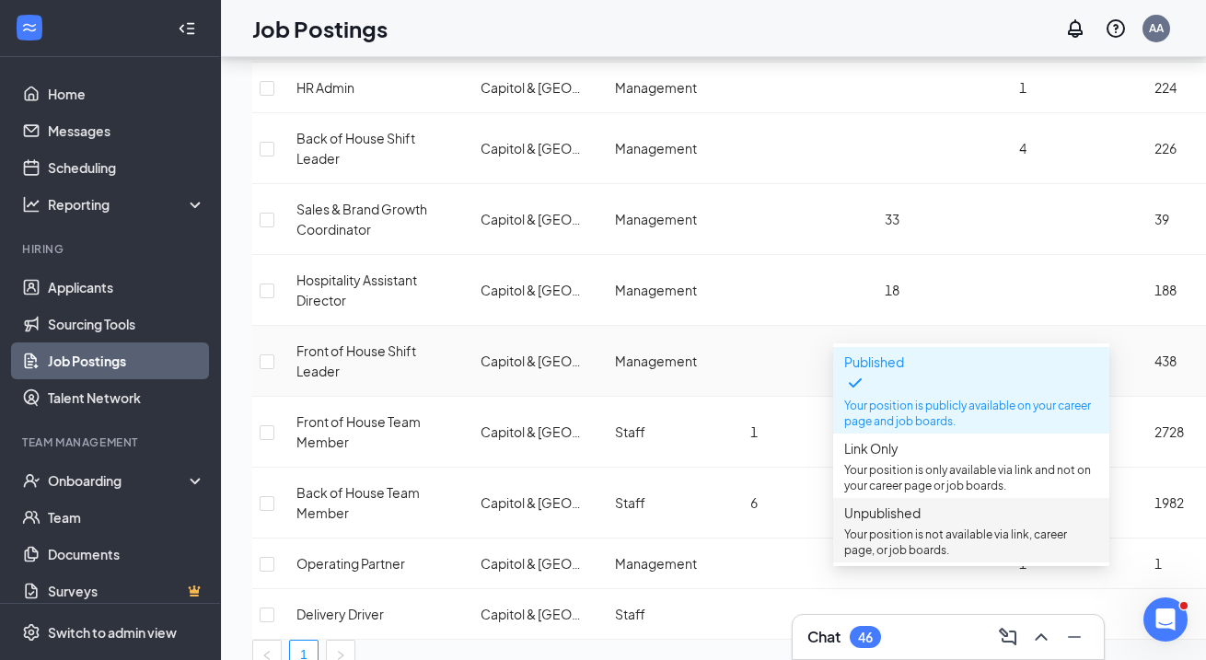
click at [903, 532] on span "Unpublished Your position is not available via link, career page, or job boards." at bounding box center [971, 530] width 254 height 55
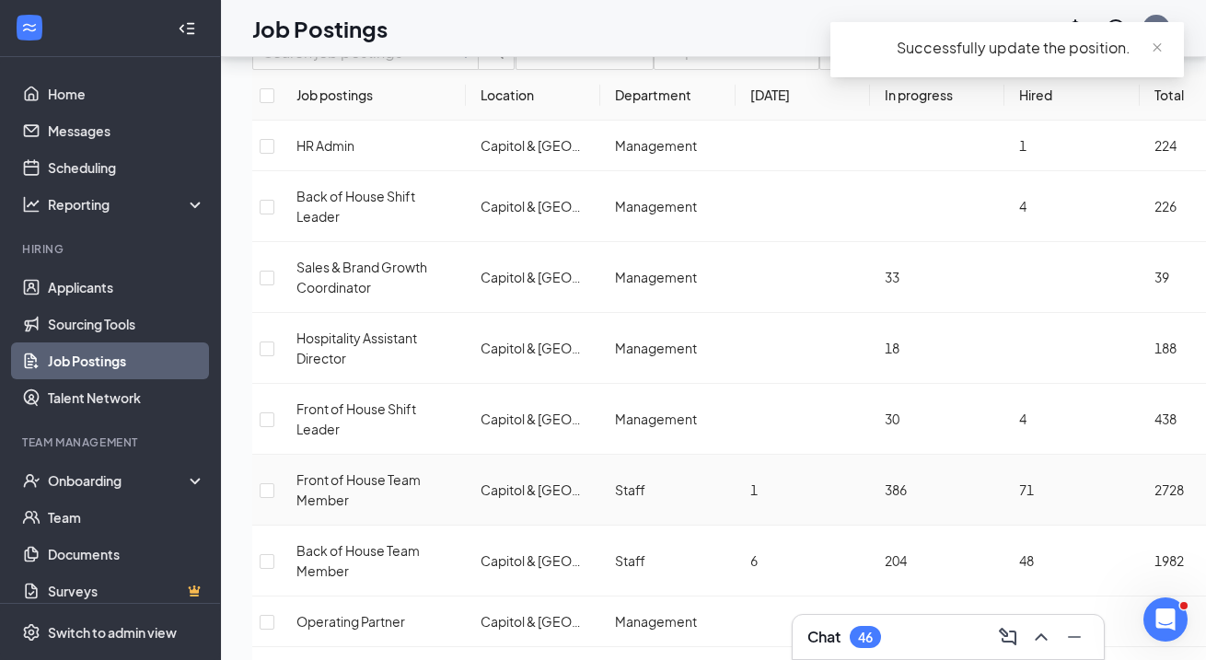
scroll to position [104, 0]
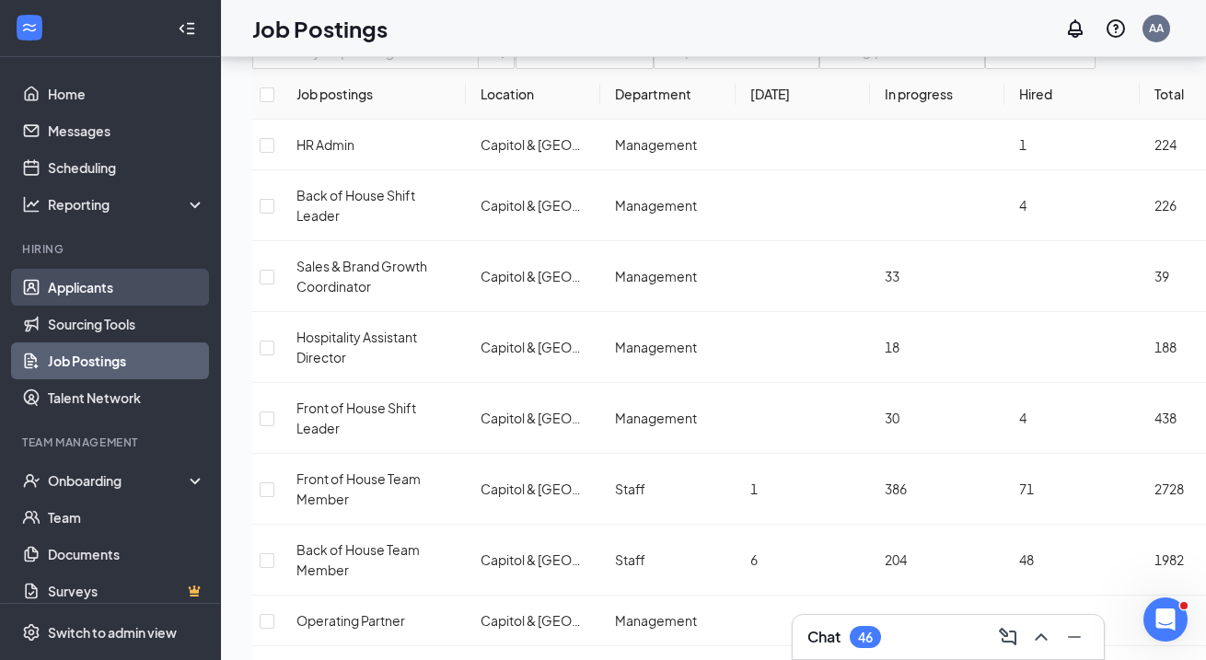
click at [133, 286] on link "Applicants" at bounding box center [126, 287] width 157 height 37
